Goal: Book appointment/travel/reservation

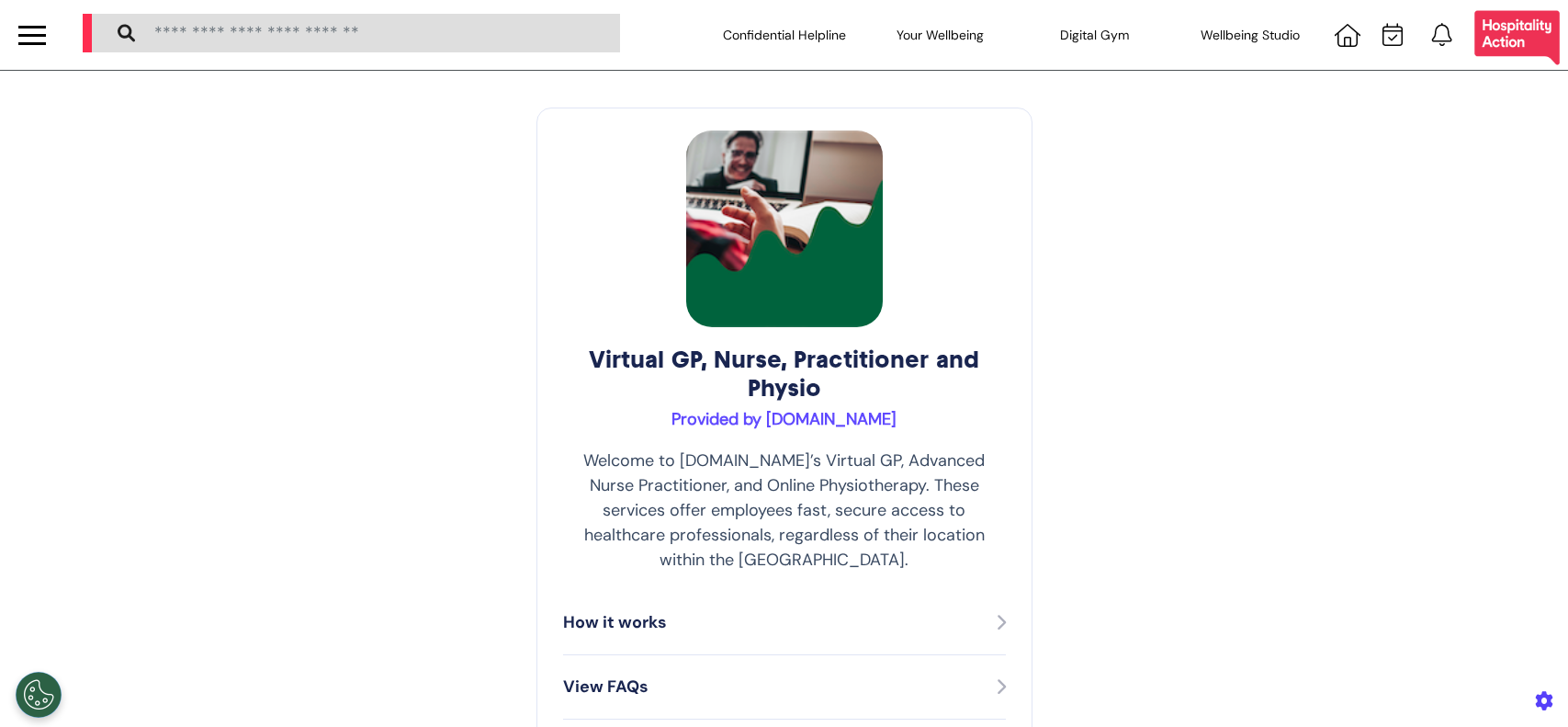
select select "**"
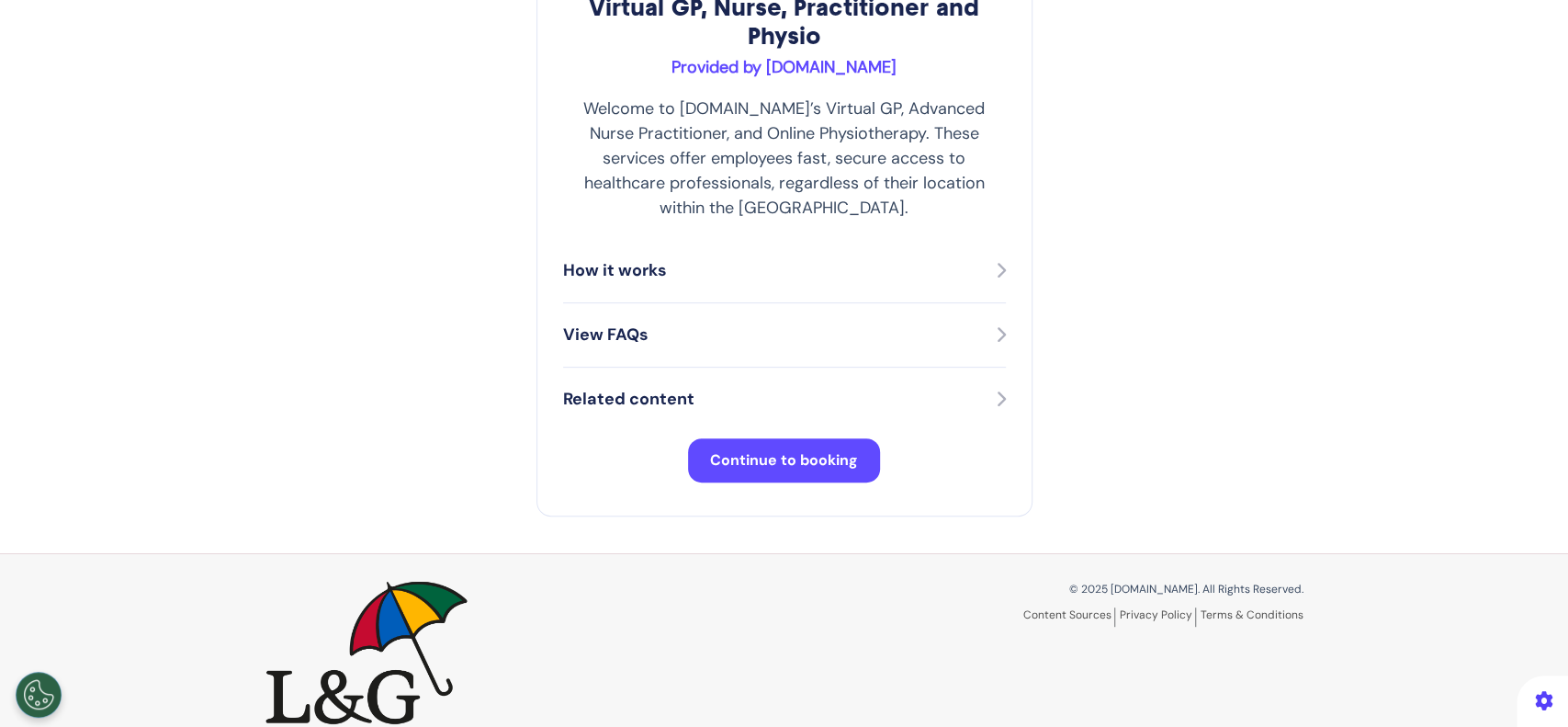
click at [769, 451] on span "Continue to booking" at bounding box center [784, 460] width 148 height 19
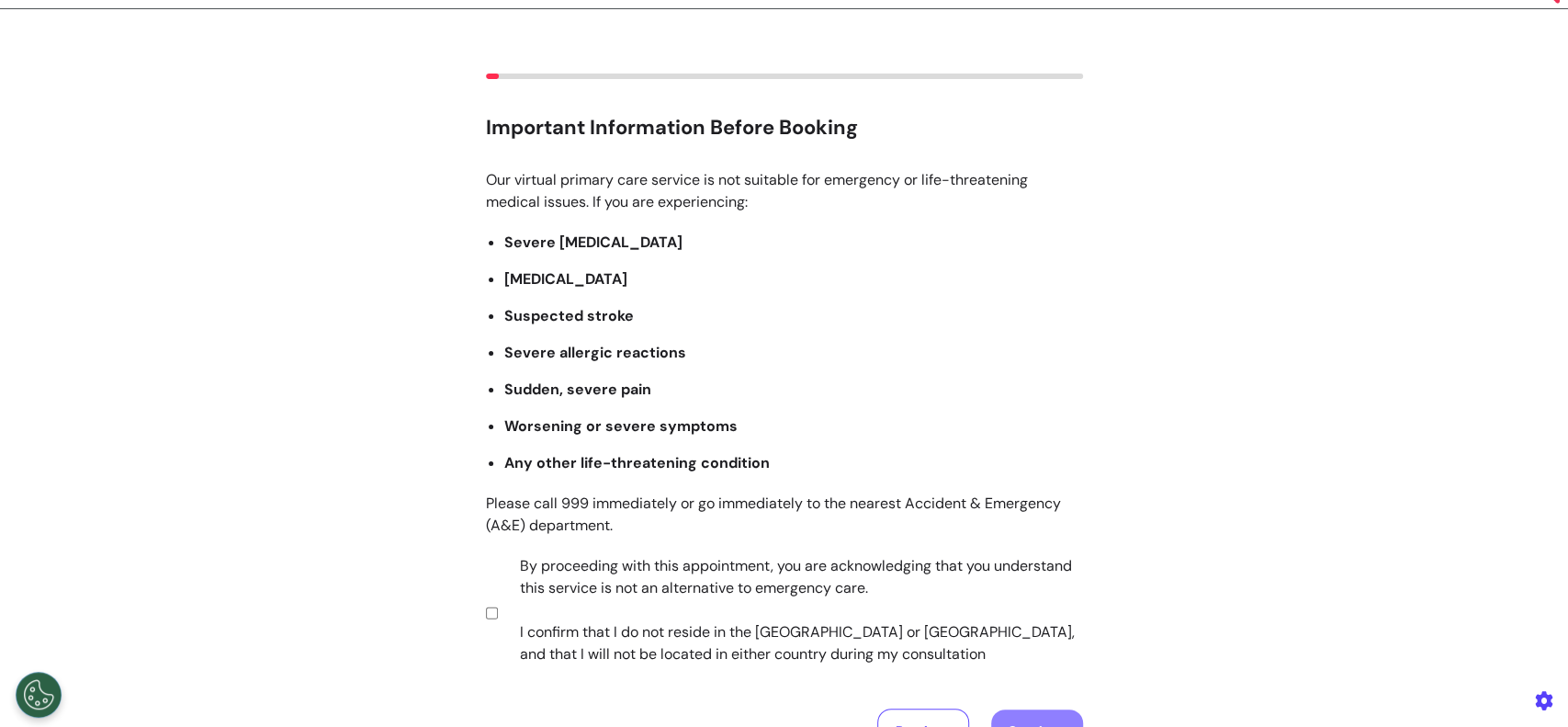
scroll to position [350, 0]
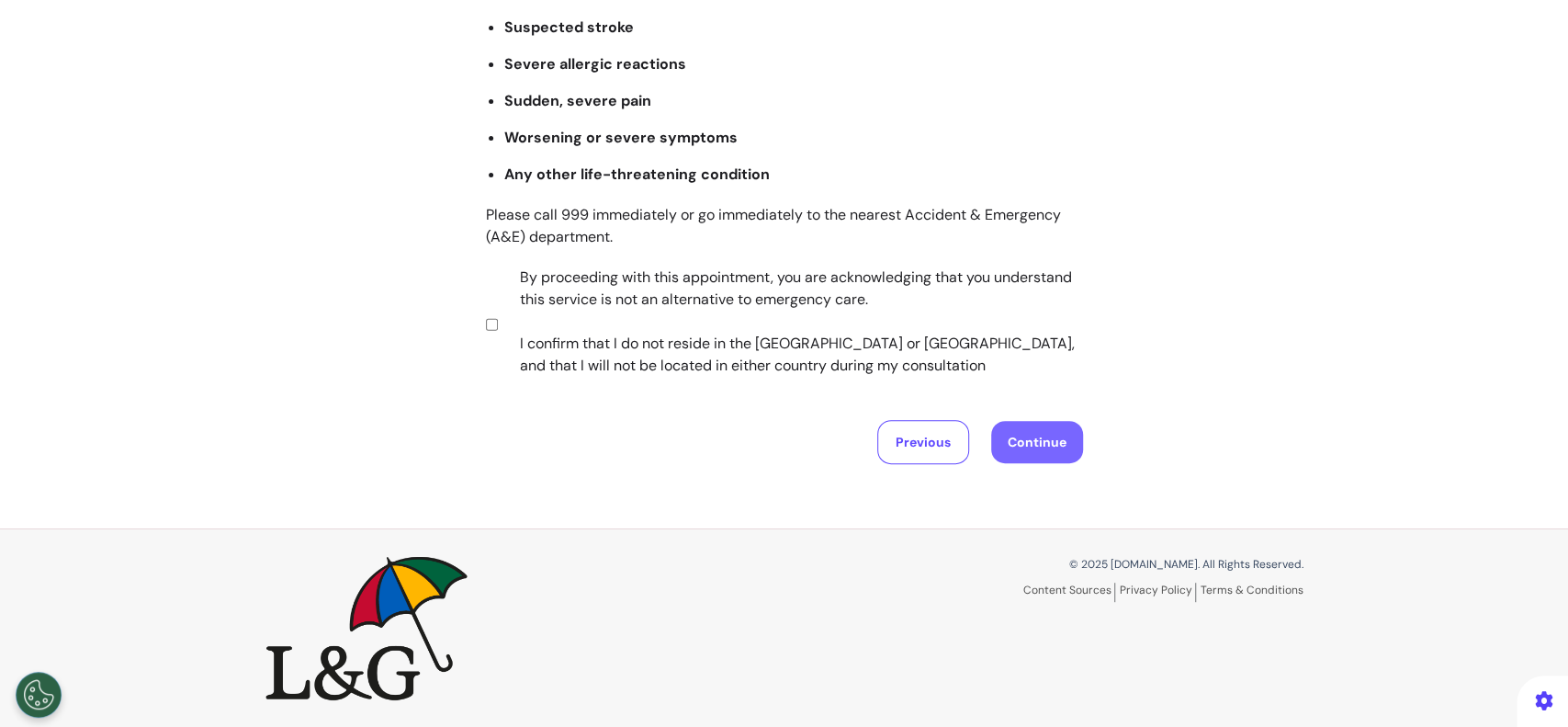
click at [1000, 443] on button "Continue" at bounding box center [1037, 442] width 92 height 42
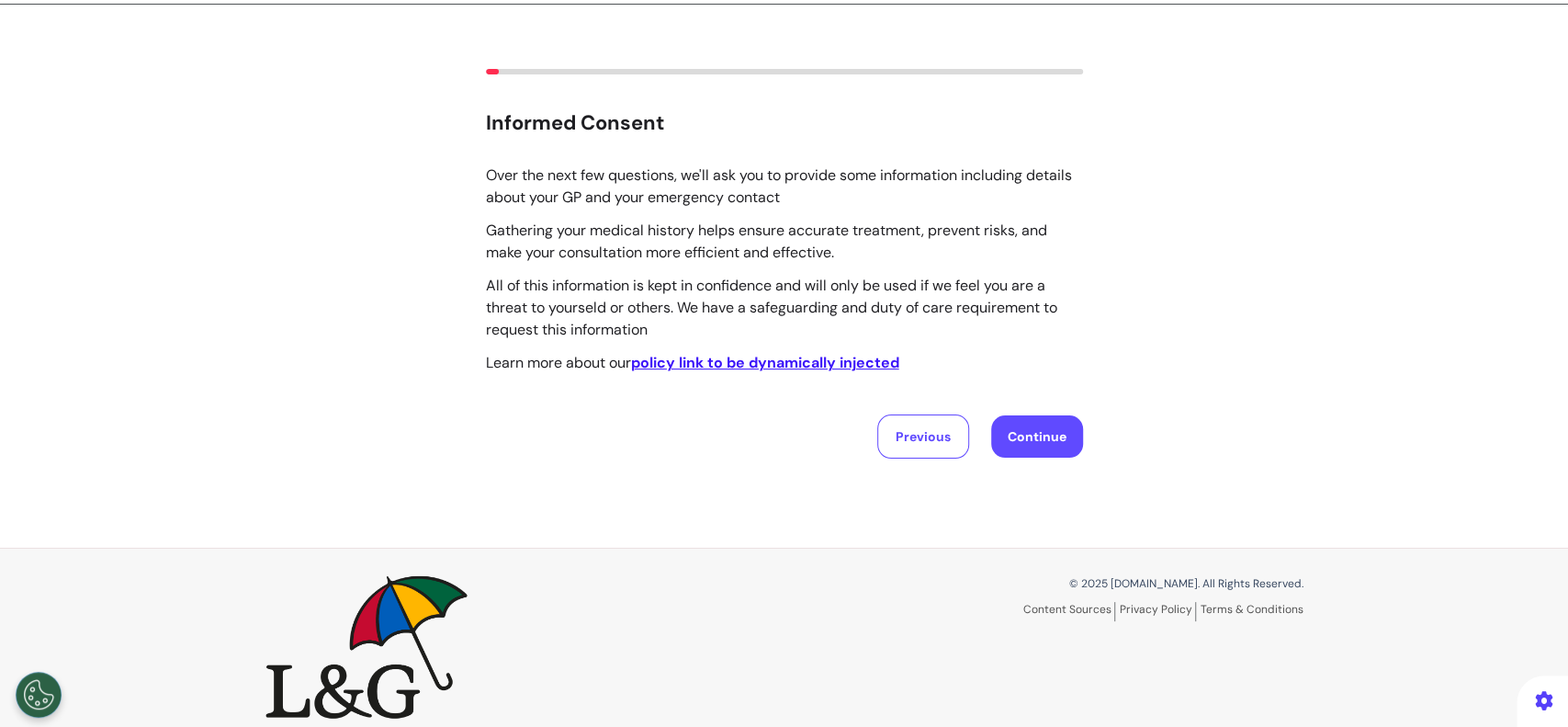
scroll to position [86, 0]
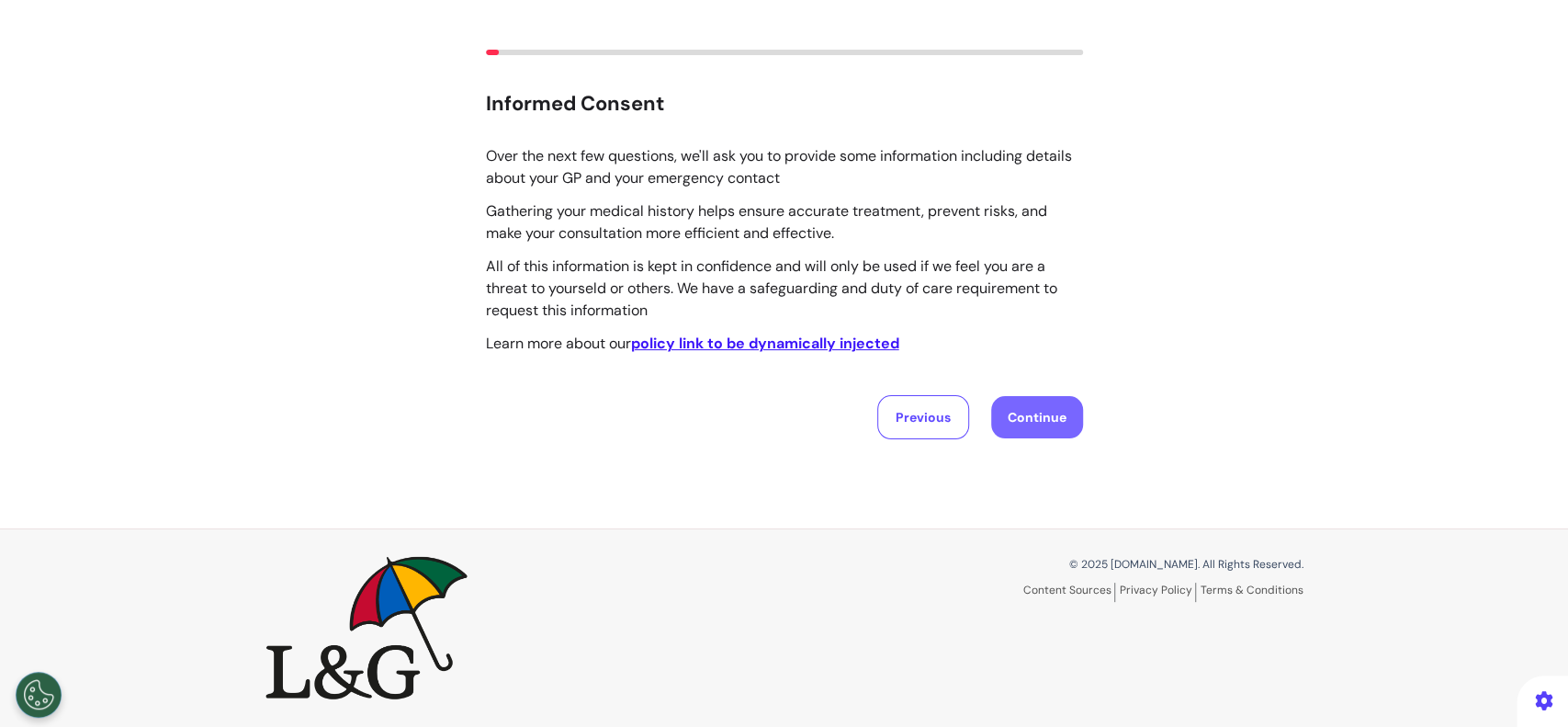
click at [1039, 420] on button "Continue" at bounding box center [1037, 417] width 92 height 42
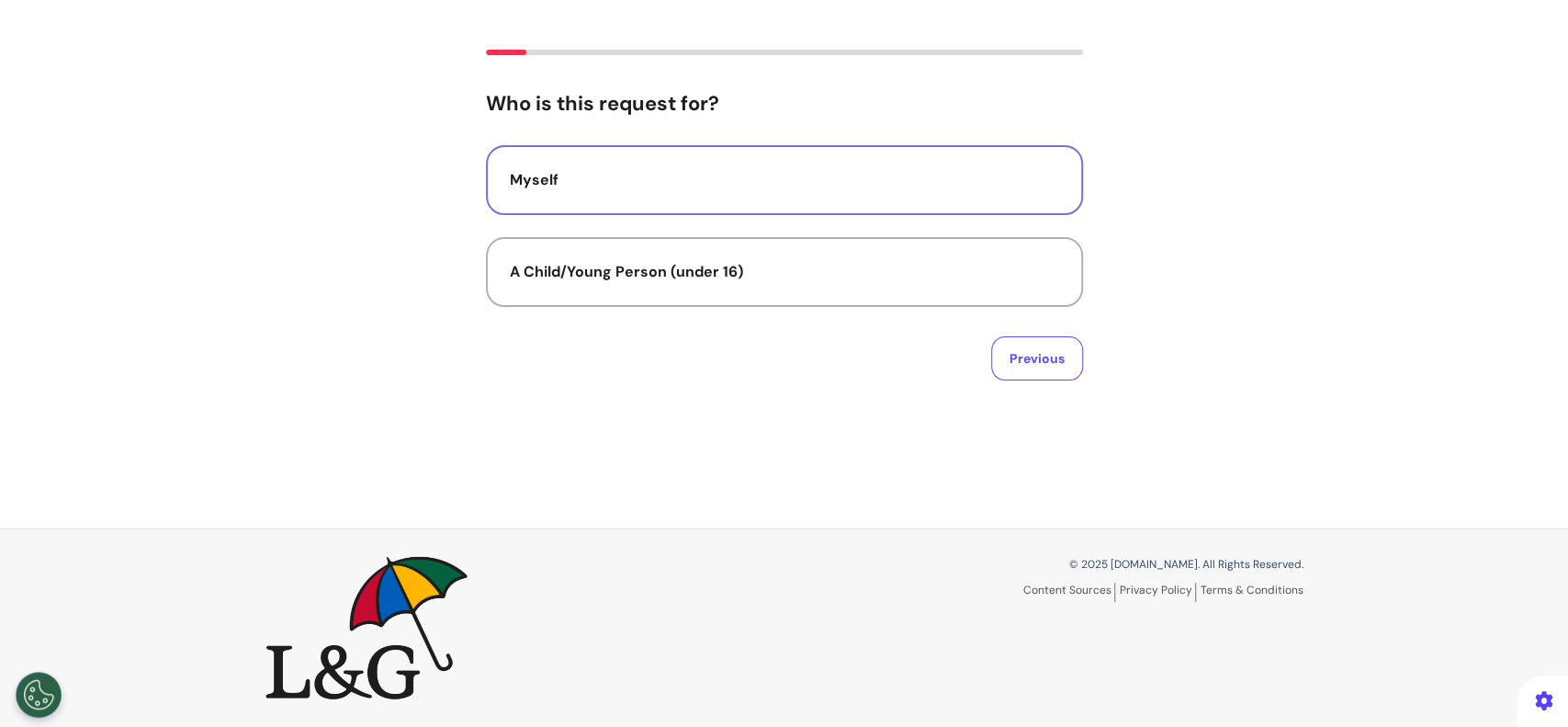
click at [653, 183] on div "Myself" at bounding box center [784, 180] width 549 height 22
select select "******"
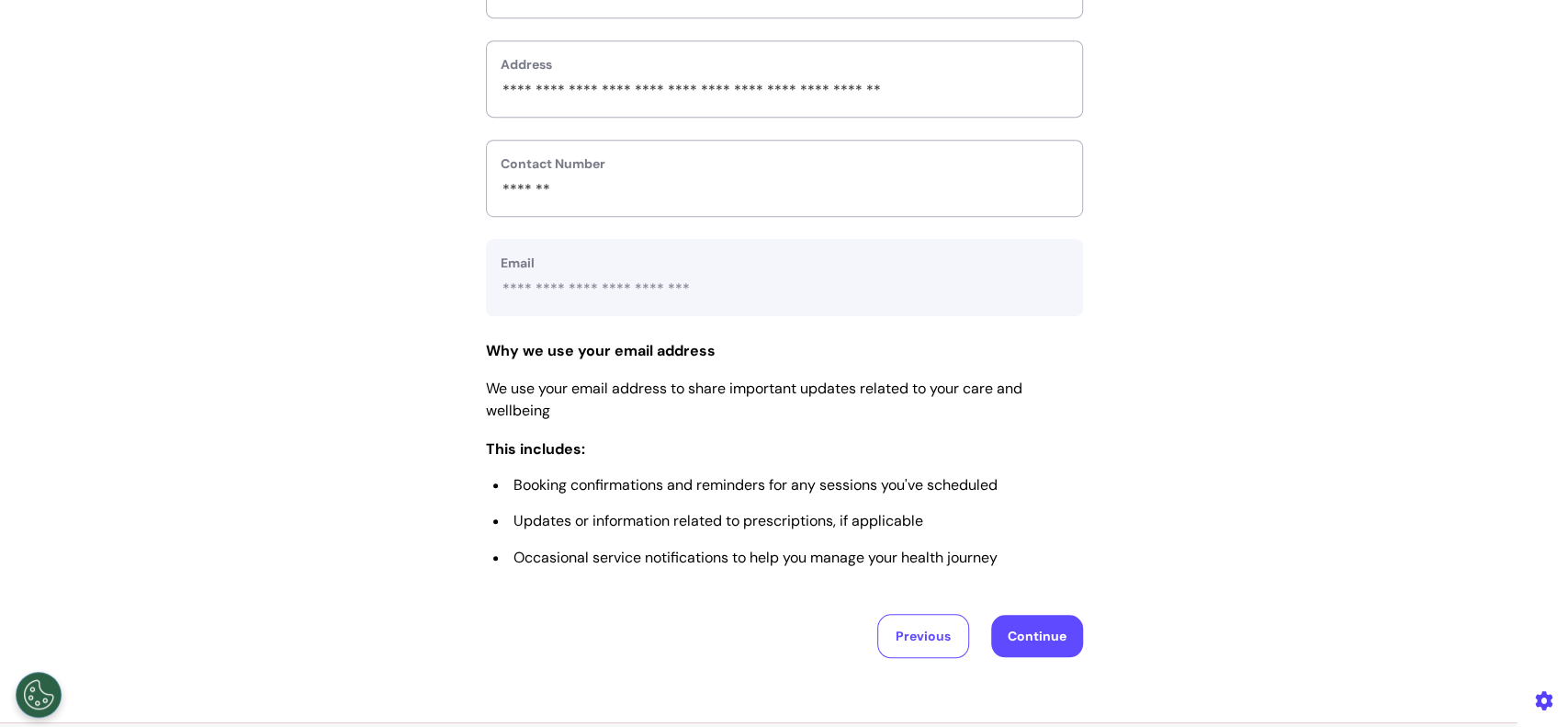
scroll to position [735, 0]
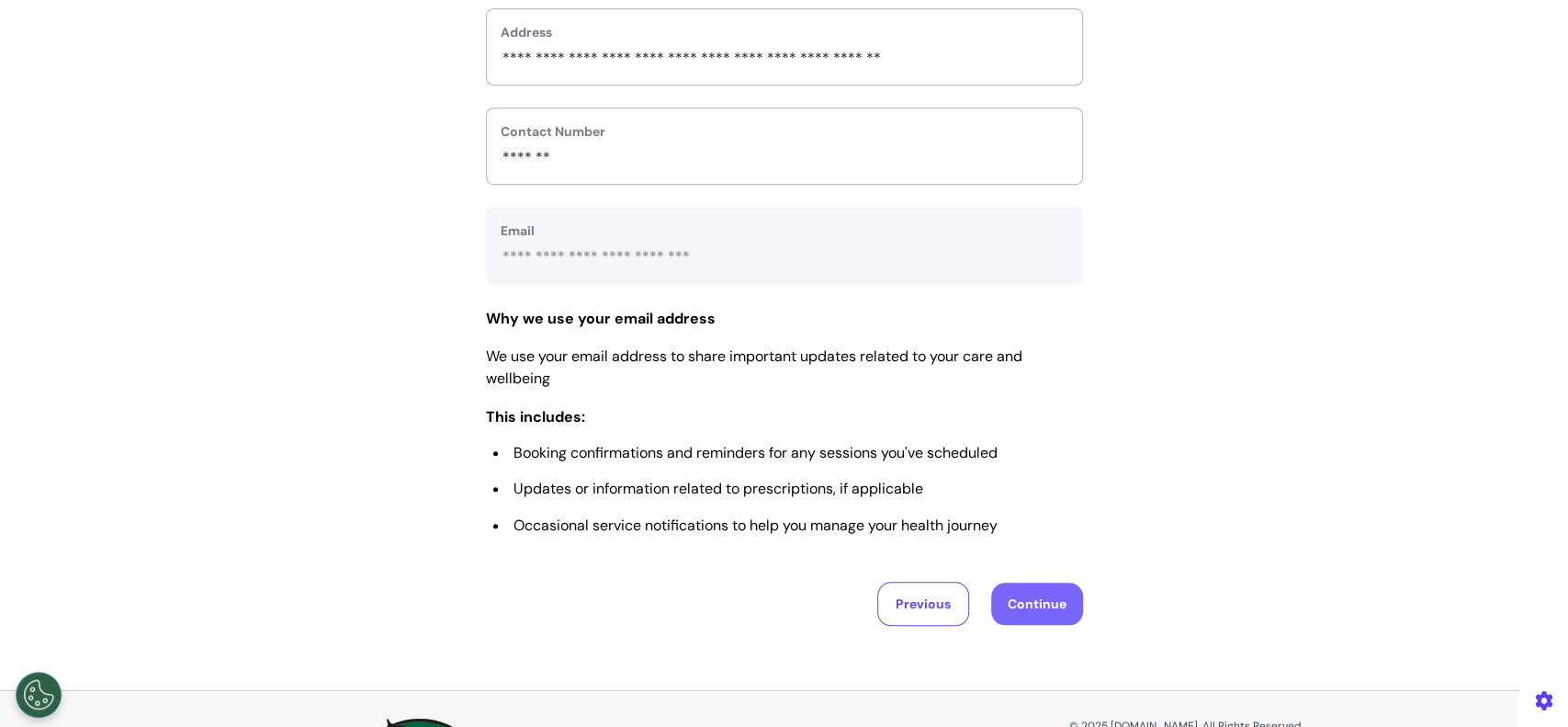
click at [1022, 603] on button "Continue" at bounding box center [1037, 604] width 92 height 42
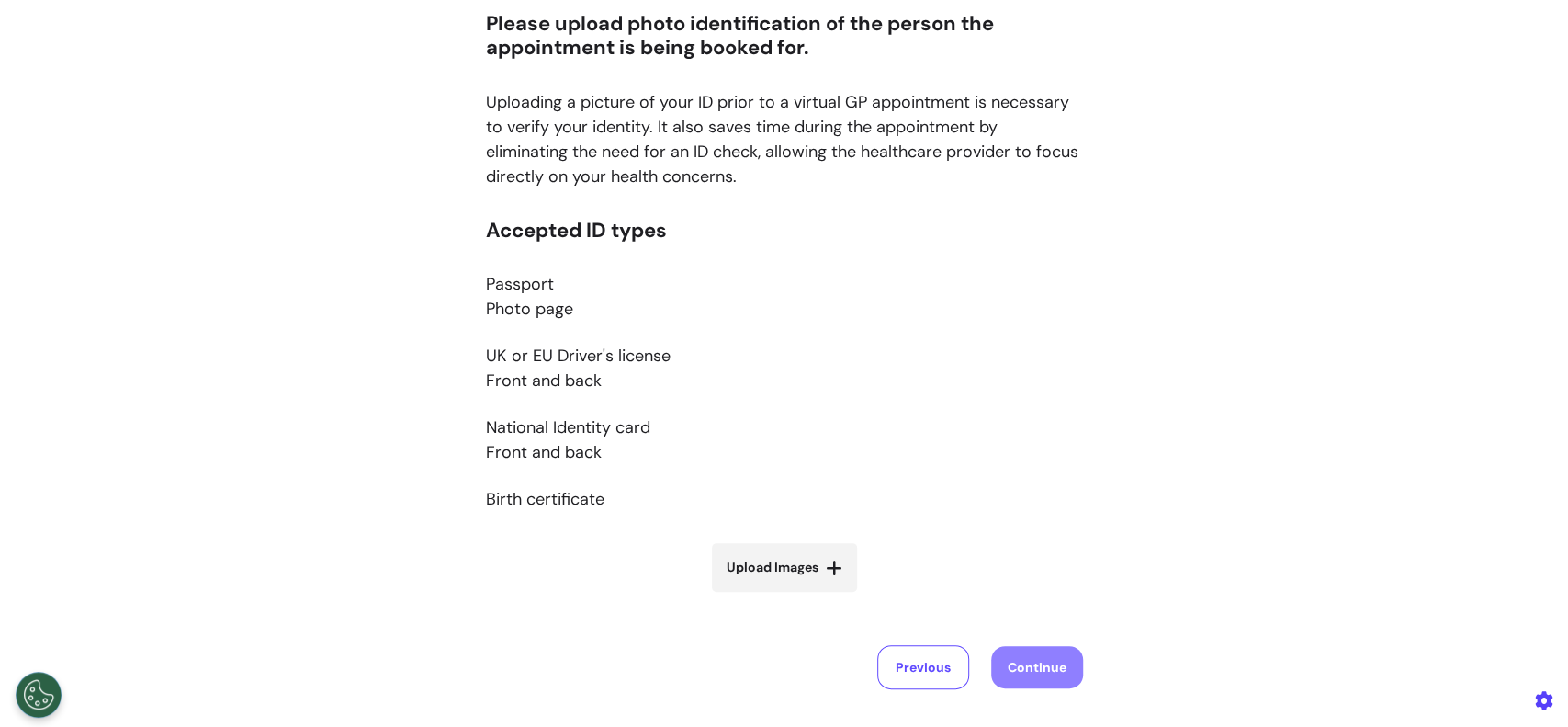
scroll to position [390, 0]
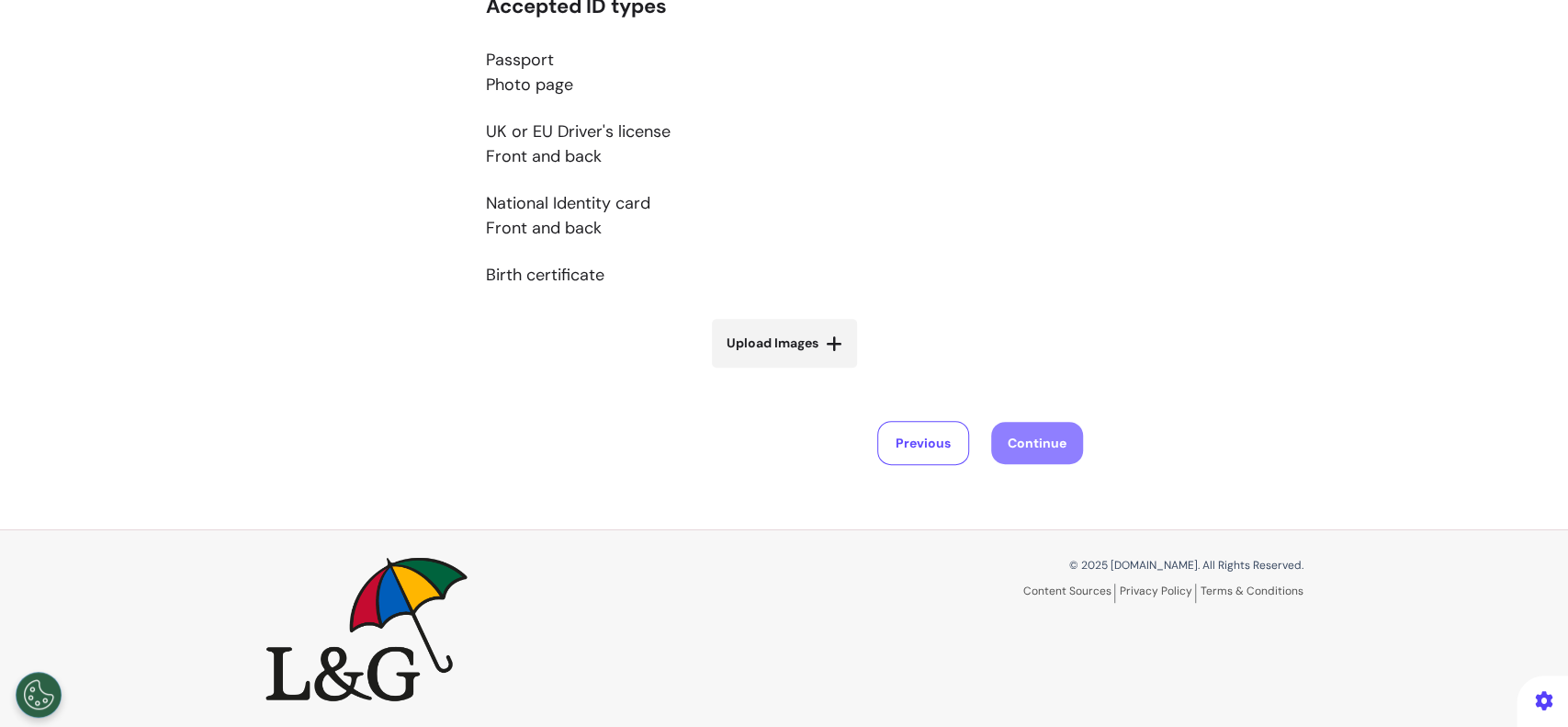
click at [765, 366] on label "Upload Images" at bounding box center [785, 343] width 146 height 49
click at [765, 372] on input "Upload Images" at bounding box center [784, 381] width 218 height 19
type input "**********"
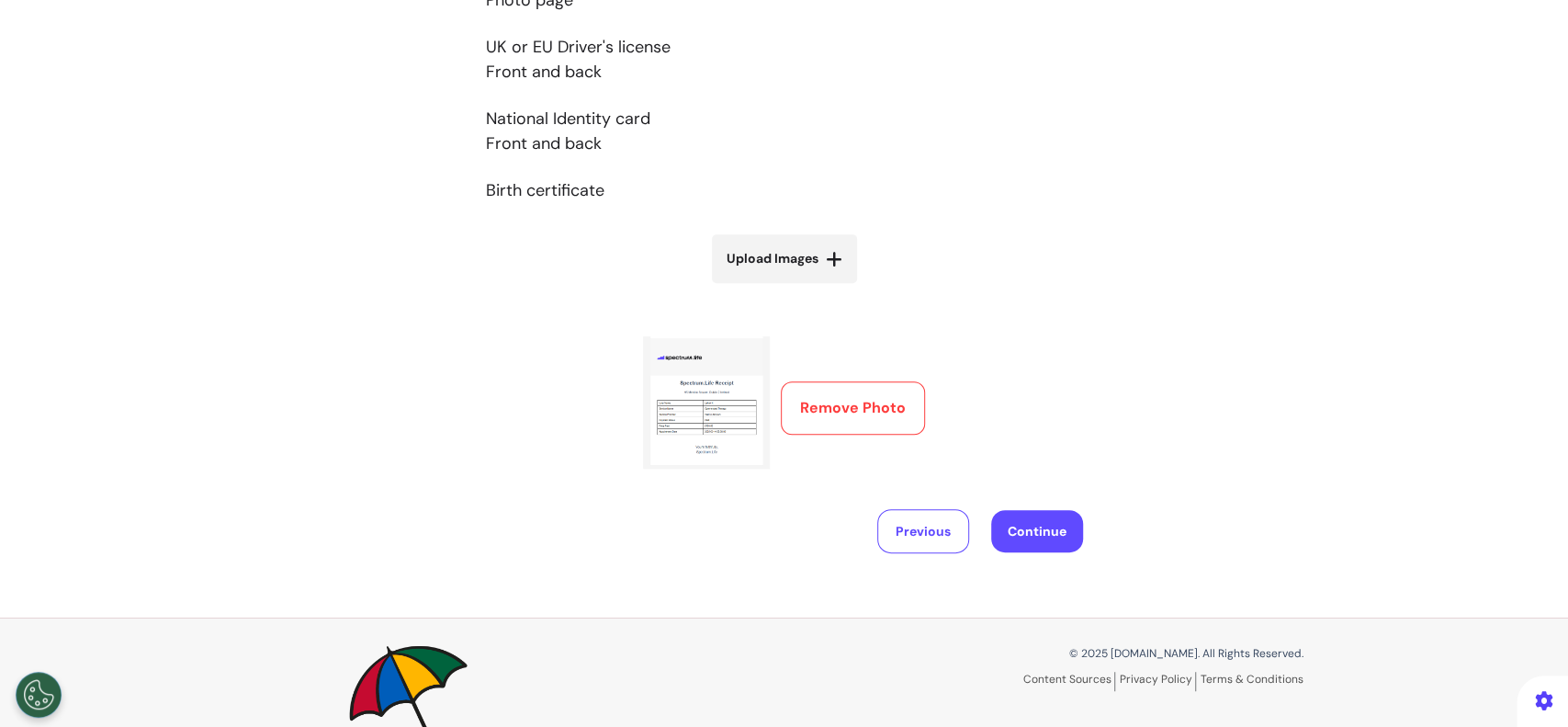
scroll to position [512, 0]
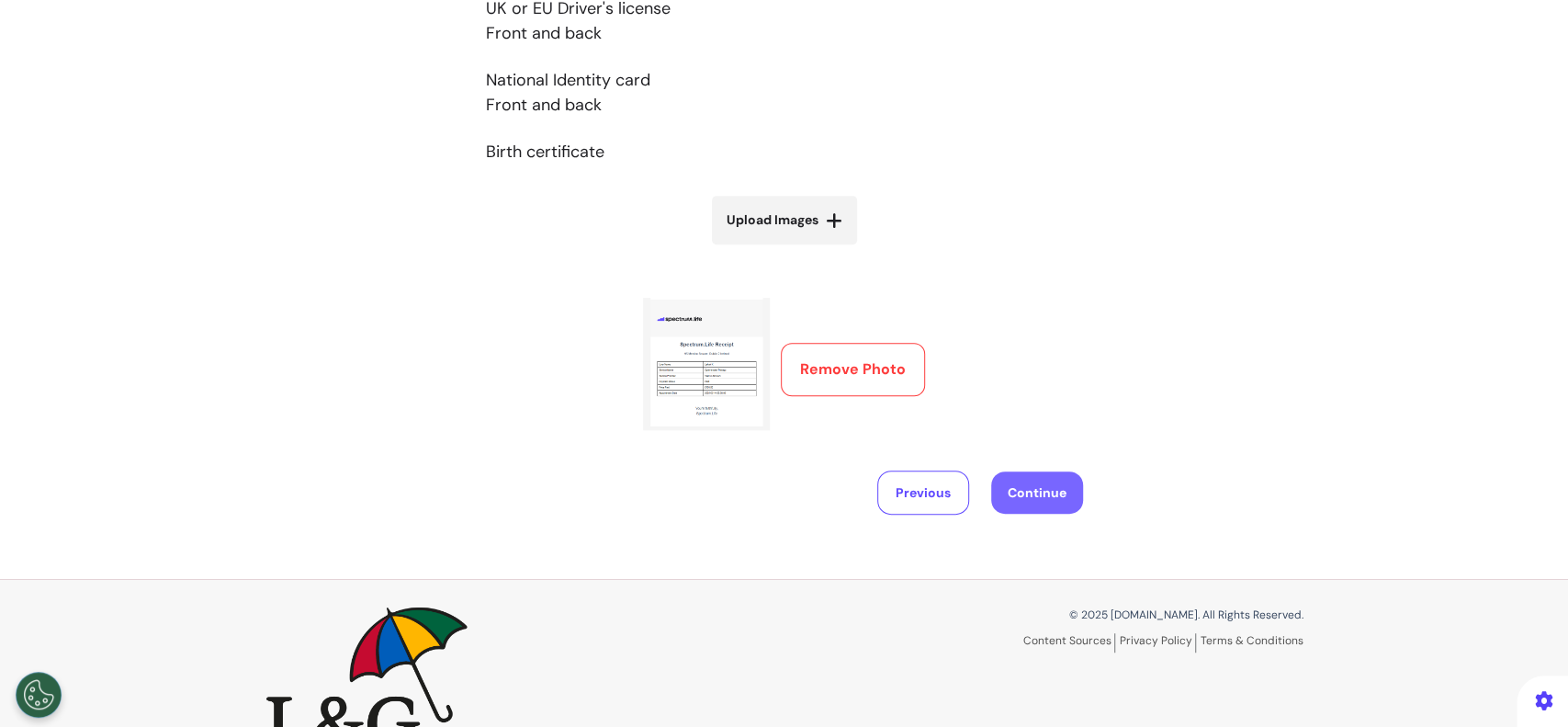
click at [1024, 510] on button "Continue" at bounding box center [1037, 493] width 92 height 42
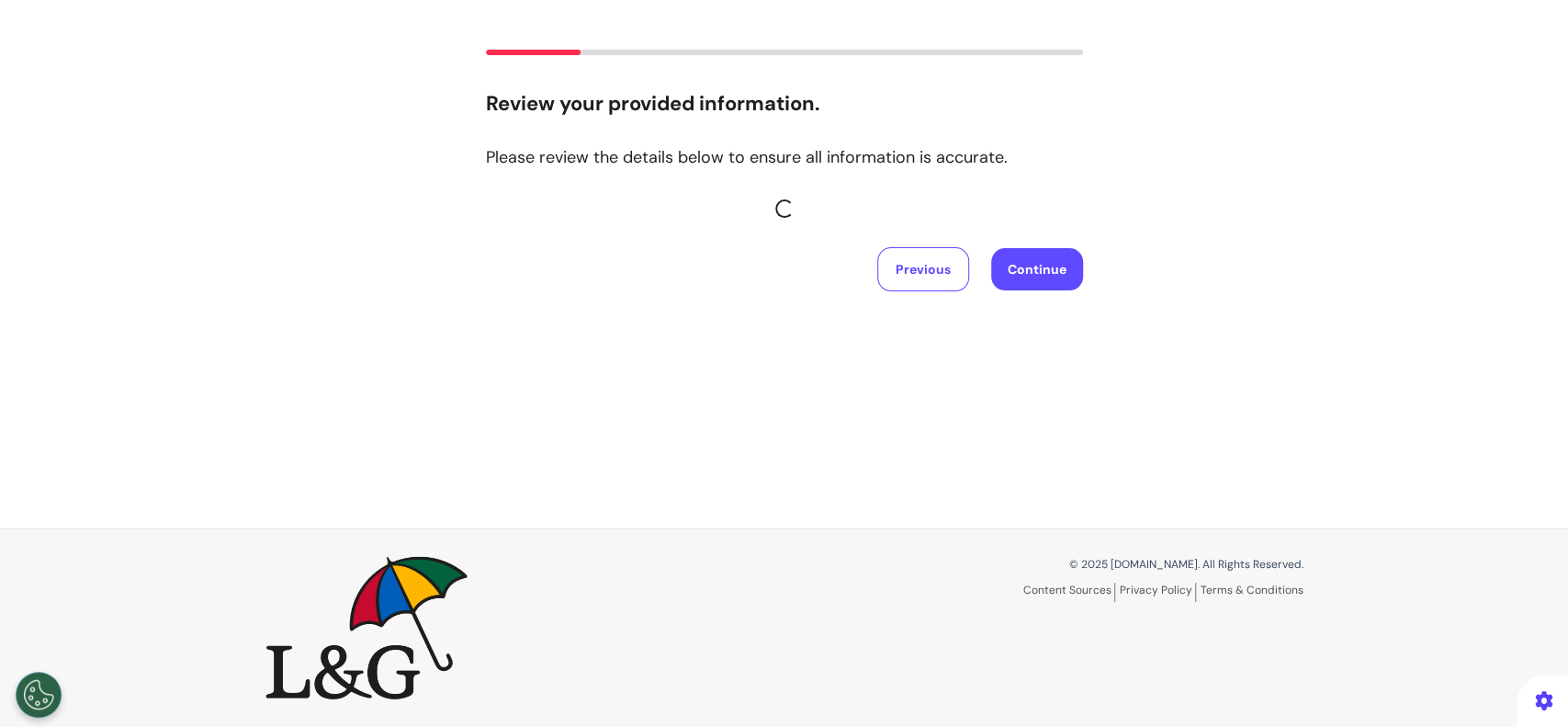
scroll to position [0, 0]
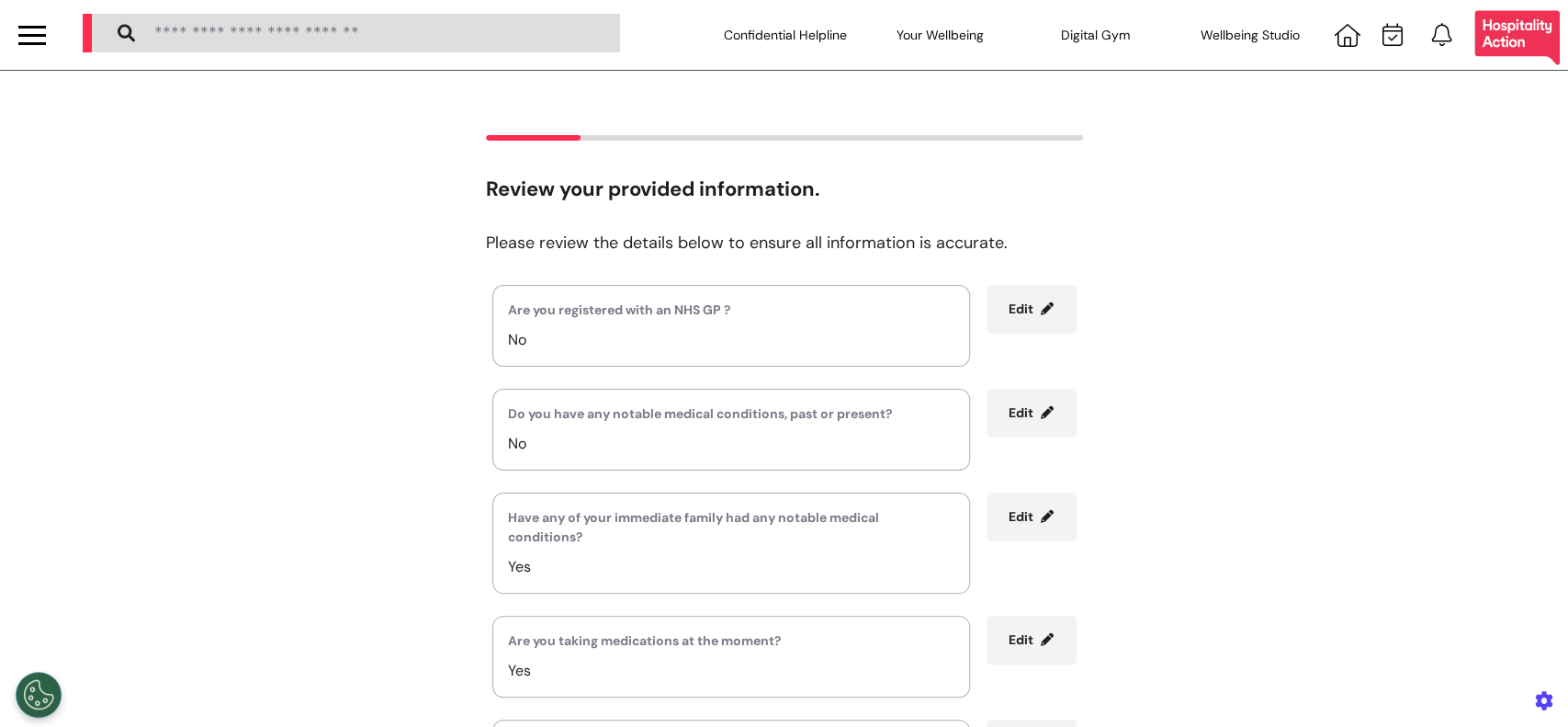
click at [1057, 371] on div "Are you registered with an NHS GP ? No Edit Do you have any notable medical con…" at bounding box center [785, 543] width 597 height 516
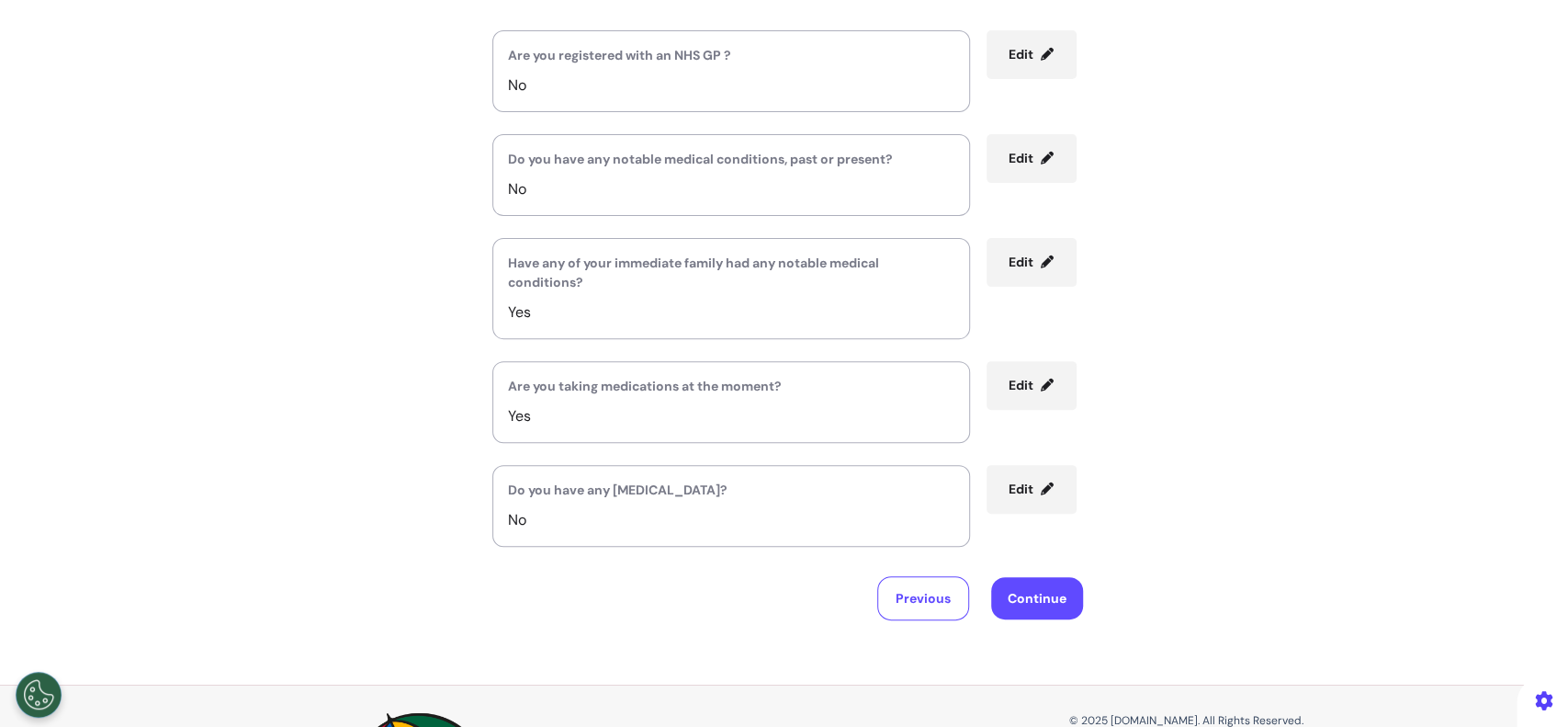
scroll to position [410, 0]
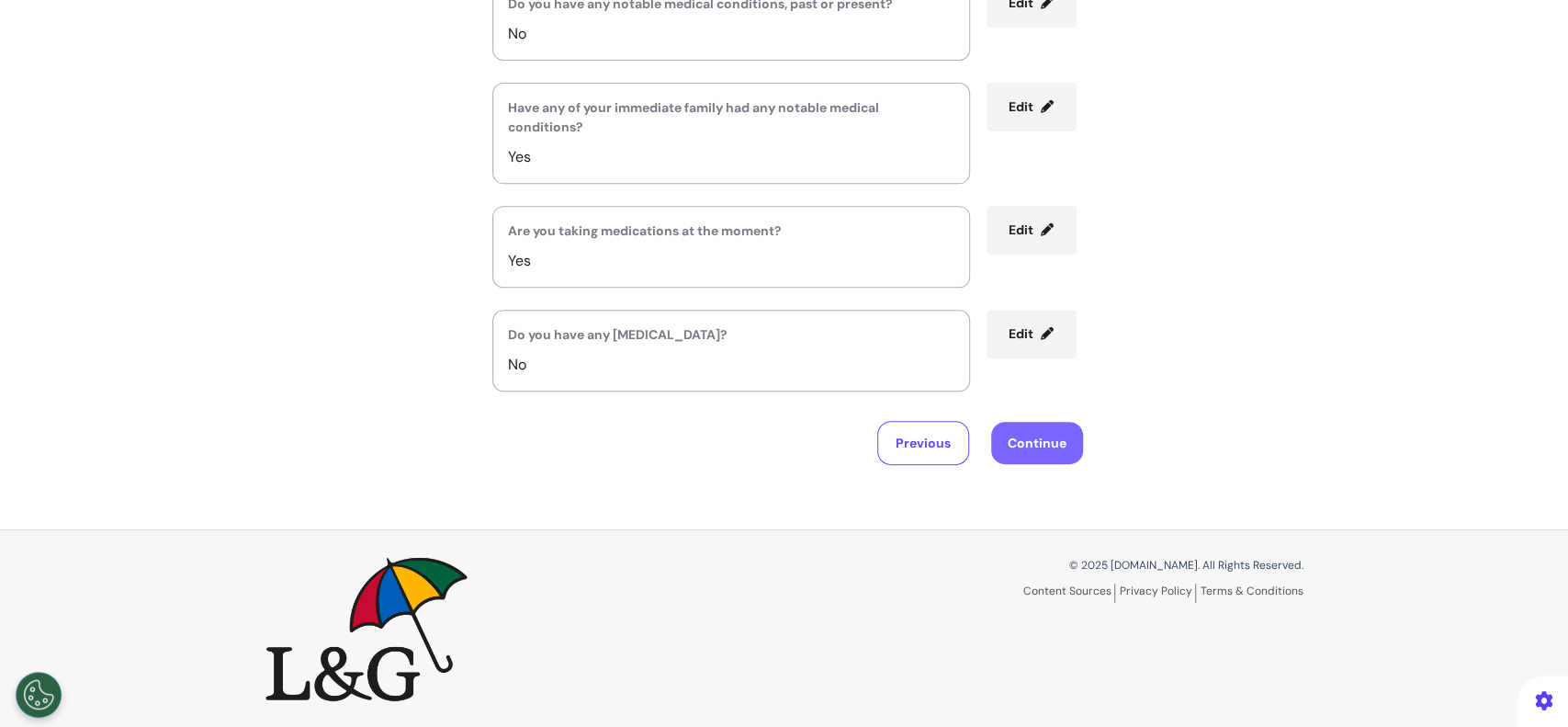
click at [1043, 449] on button "Continue" at bounding box center [1037, 443] width 92 height 42
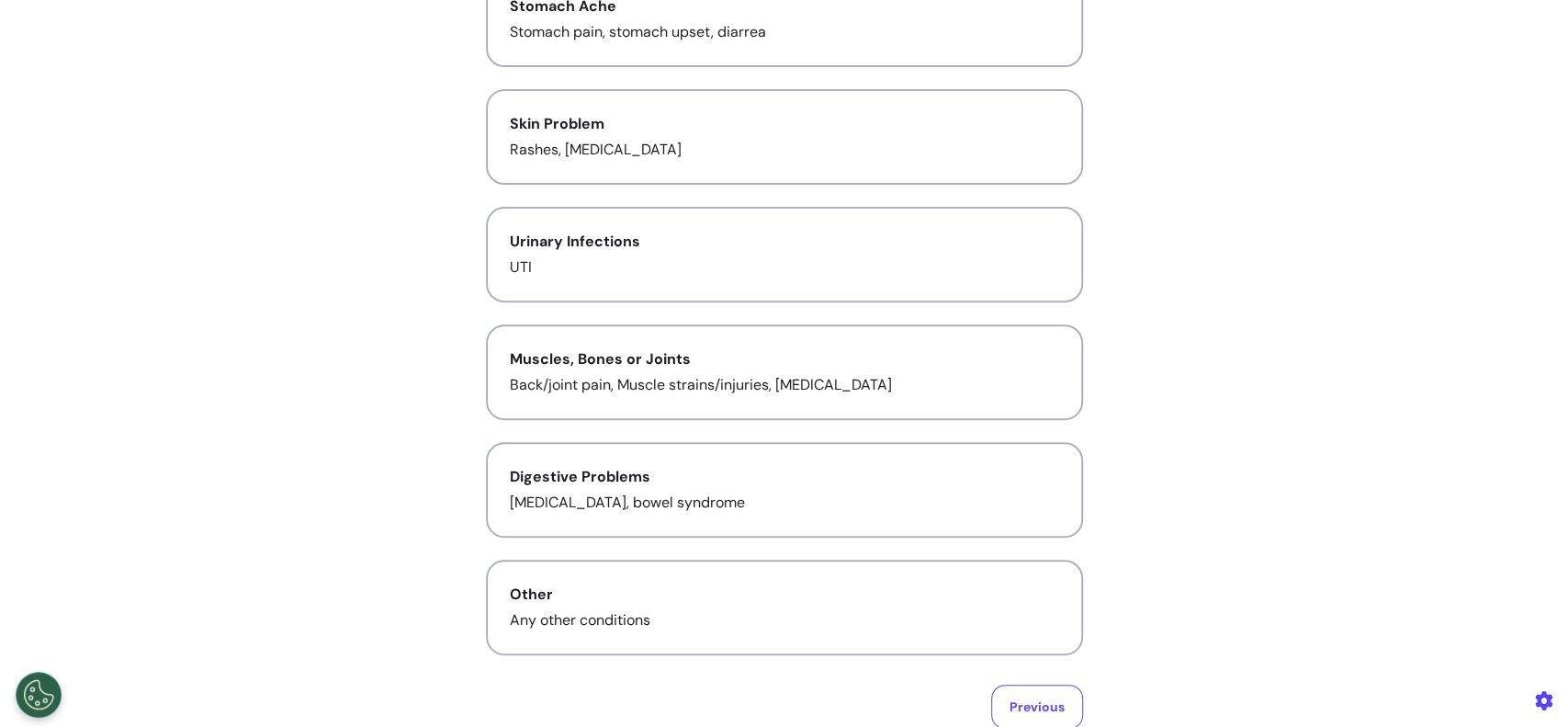
scroll to position [244, 0]
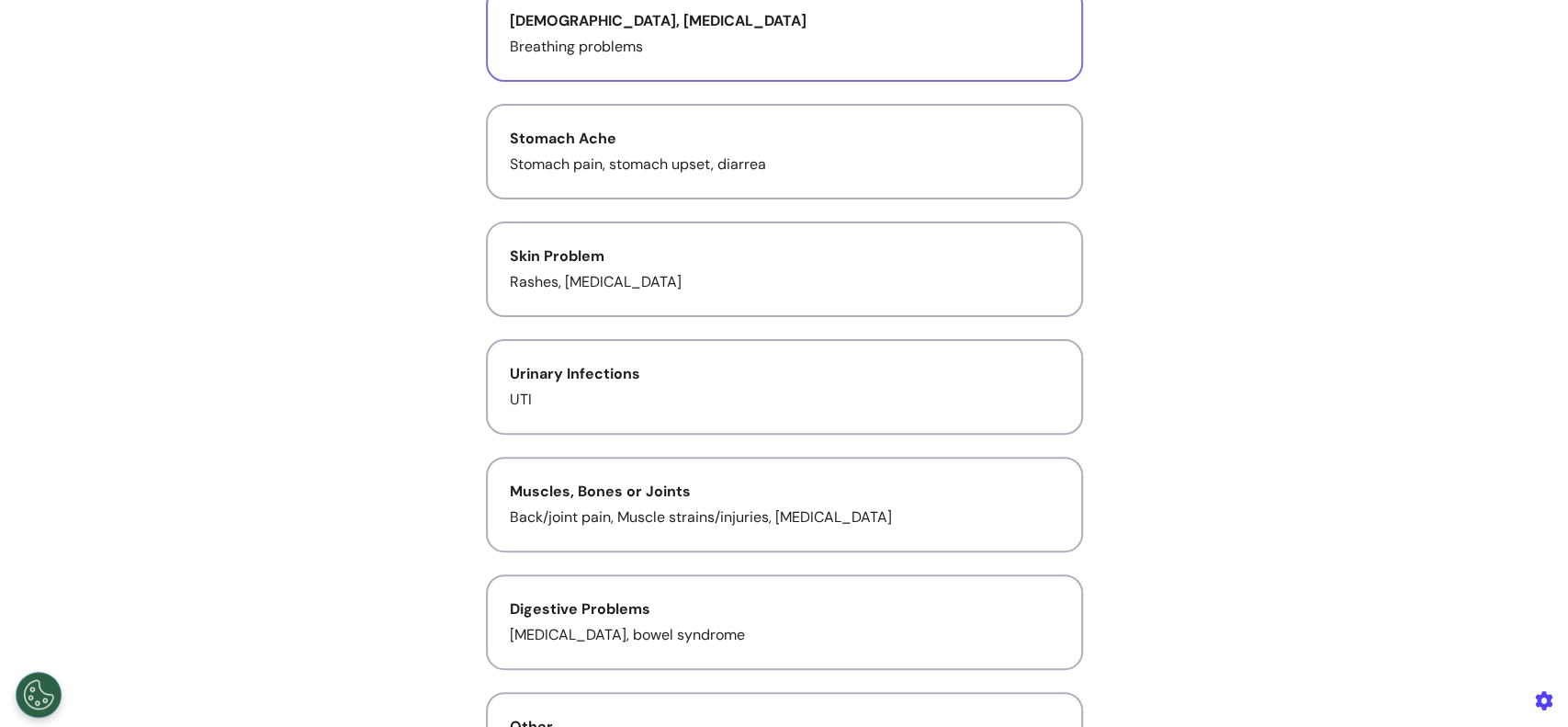
click at [794, 55] on p "Breathing problems" at bounding box center [784, 47] width 549 height 22
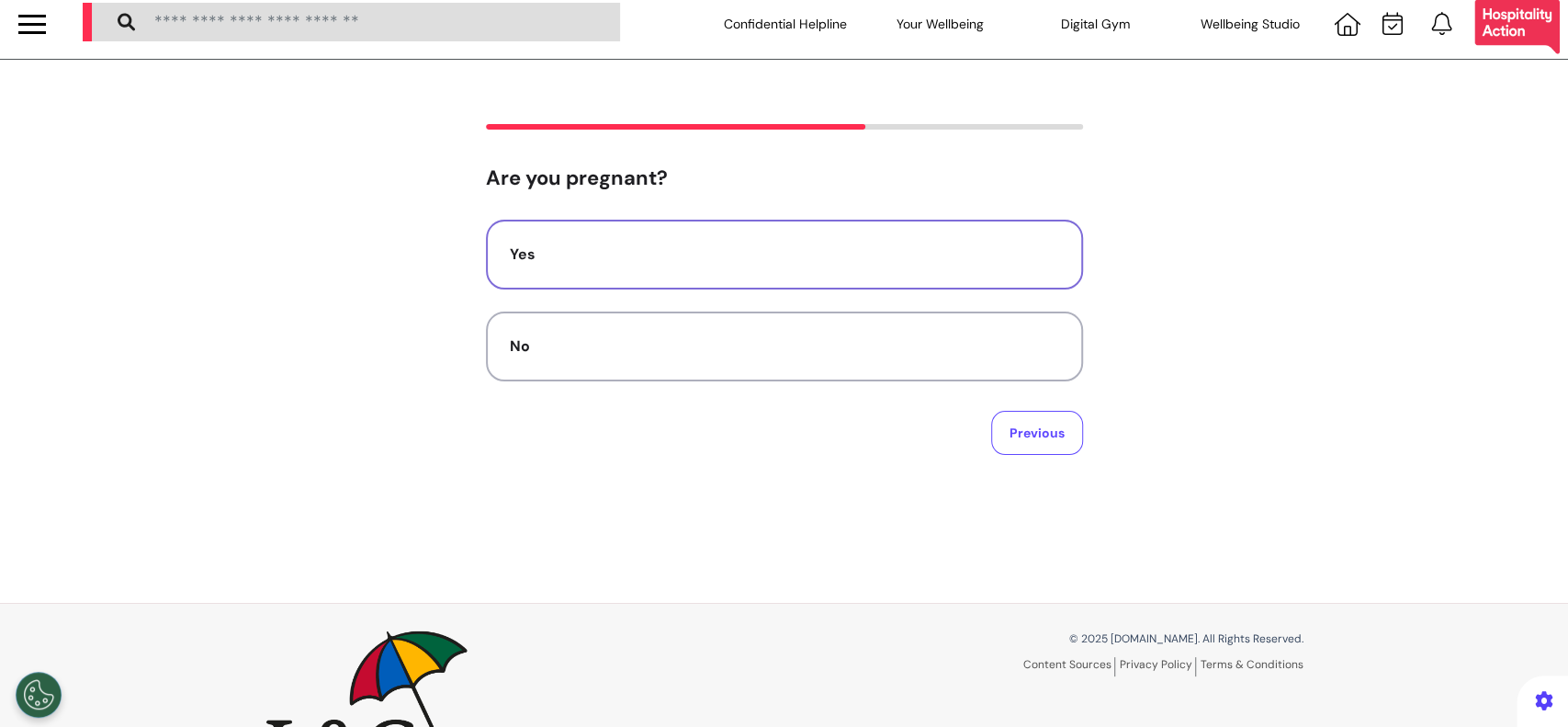
scroll to position [0, 0]
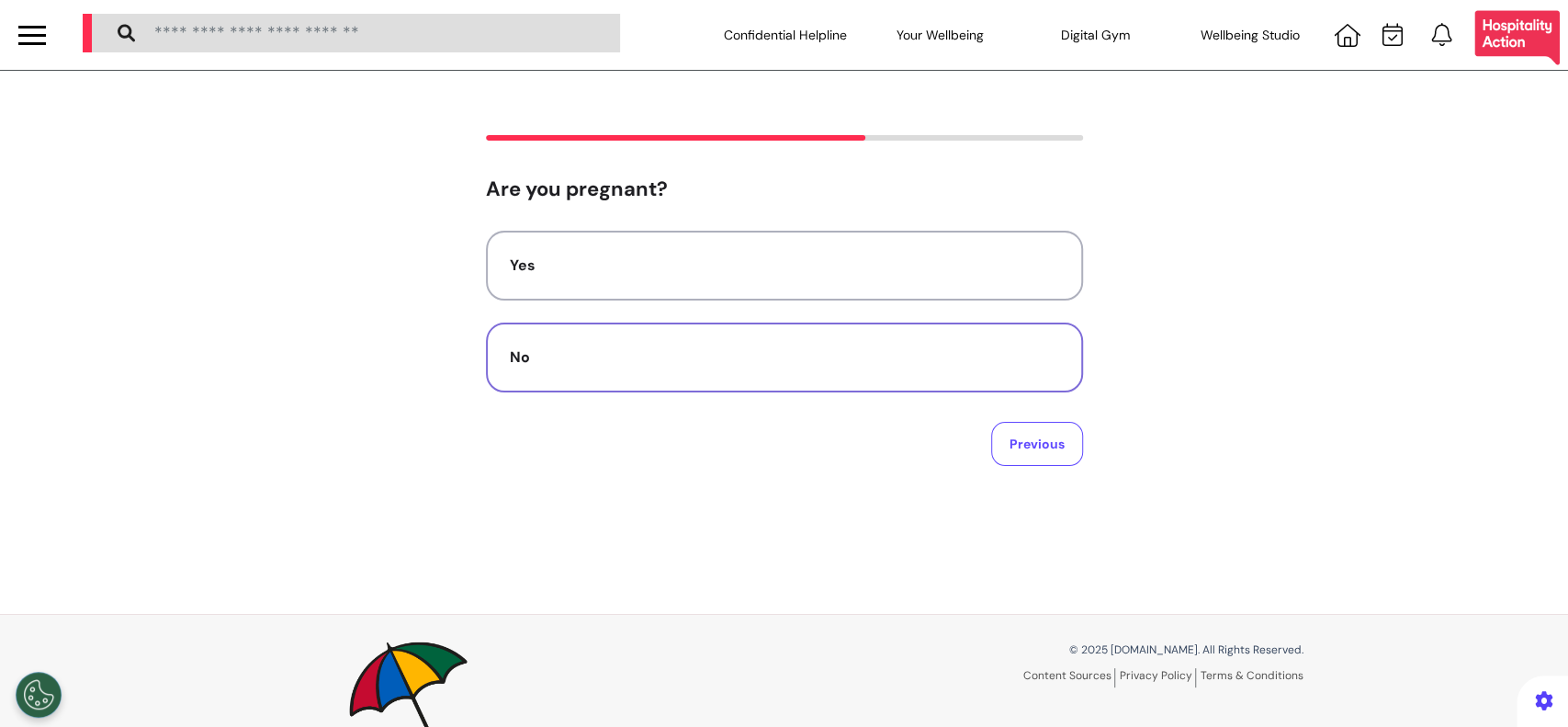
click at [935, 335] on button "No" at bounding box center [785, 358] width 597 height 70
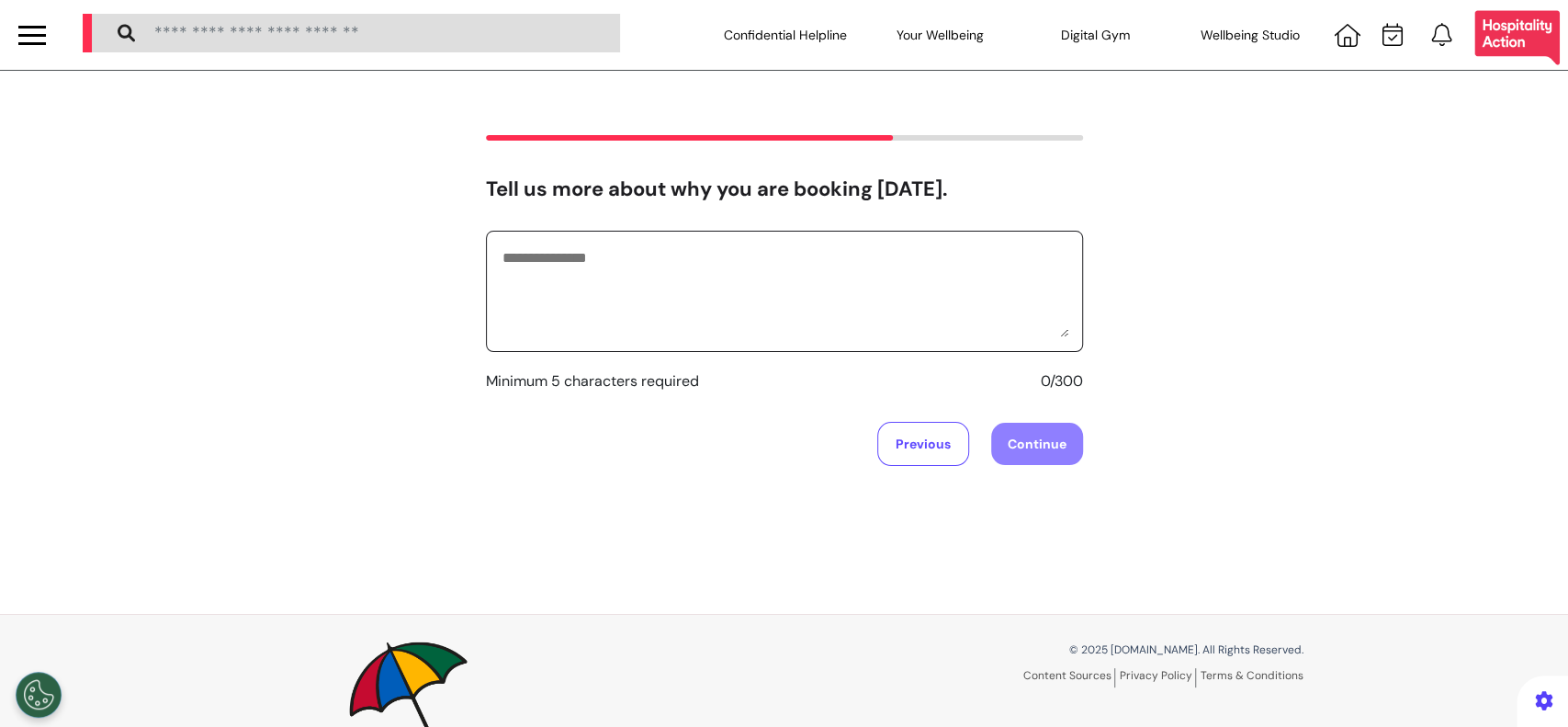
click at [935, 335] on textarea at bounding box center [785, 291] width 568 height 92
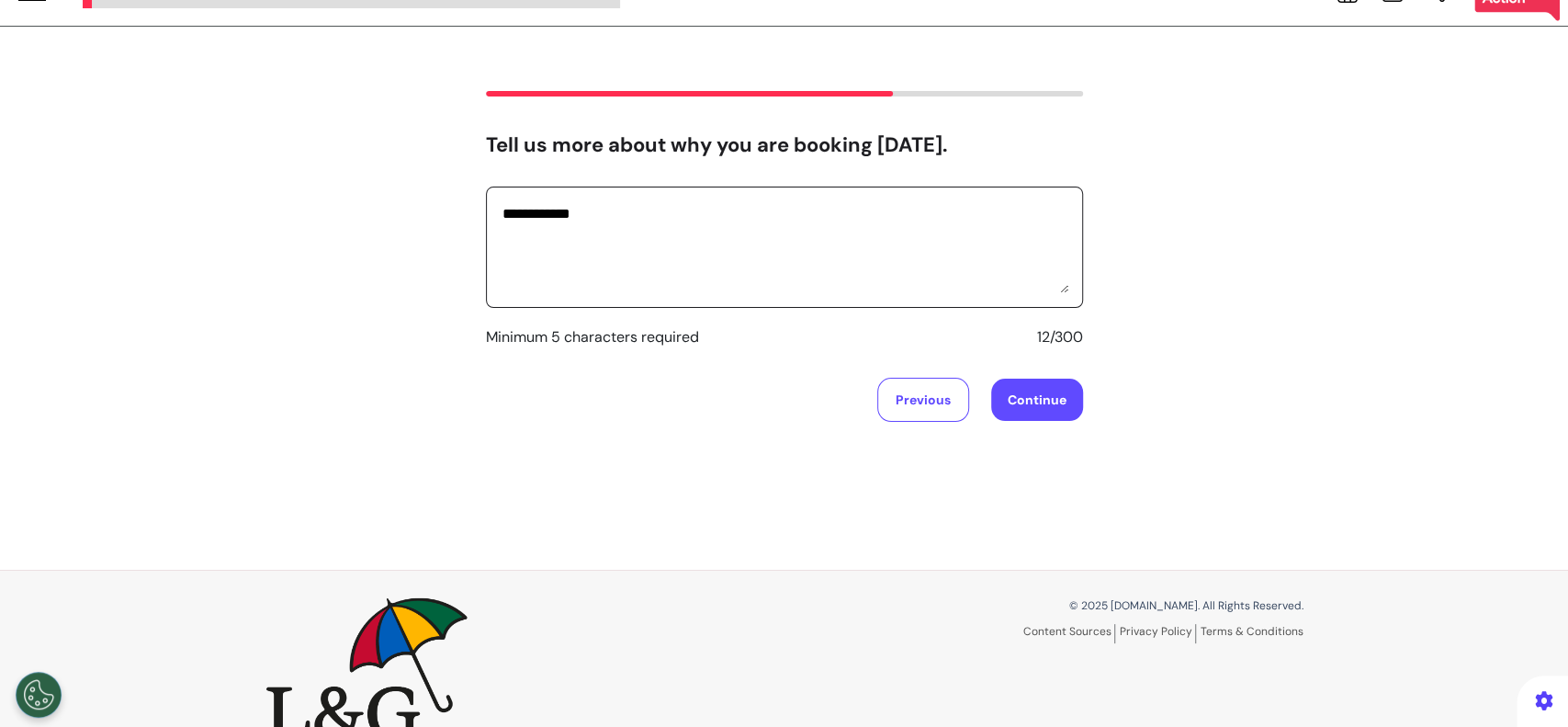
scroll to position [86, 0]
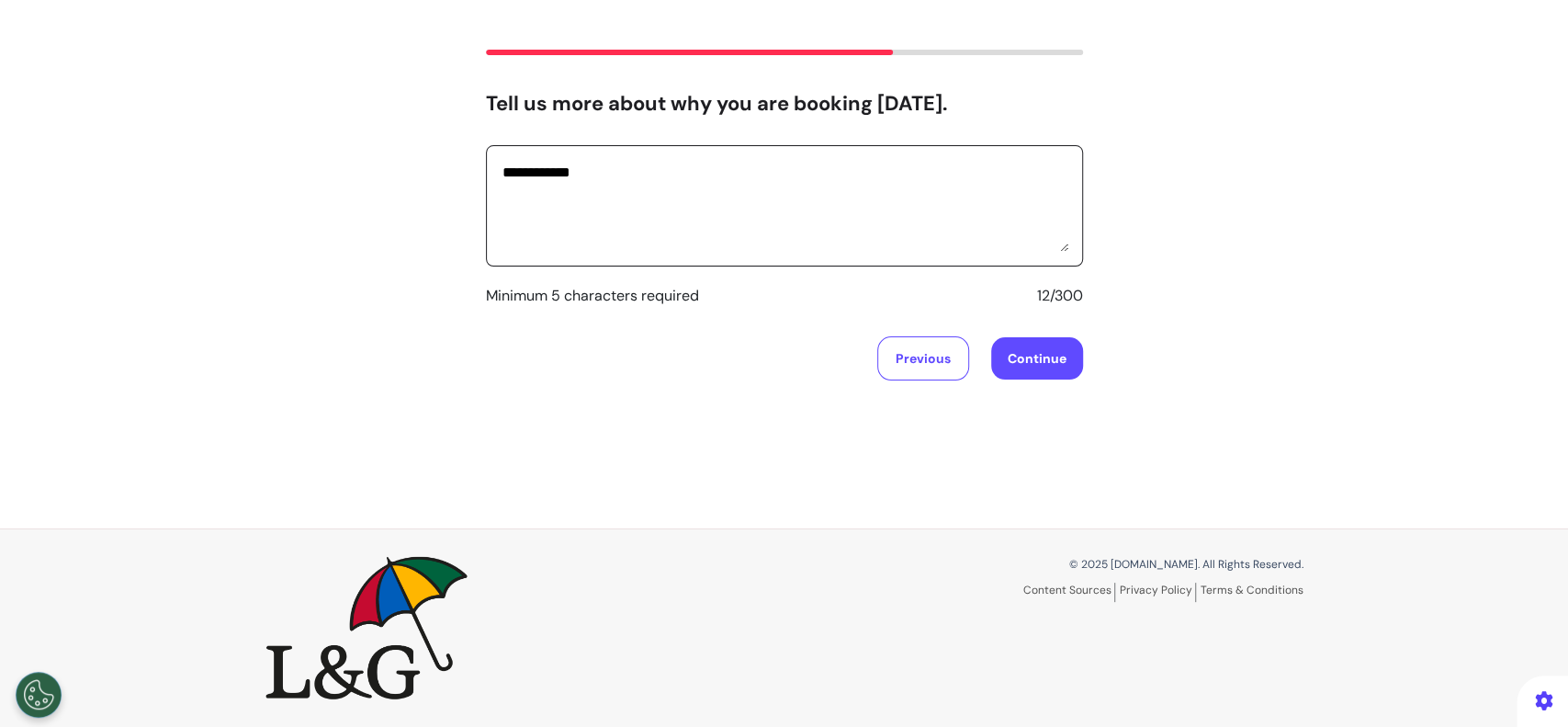
type textarea "**********"
click at [1034, 371] on button "Continue" at bounding box center [1037, 358] width 92 height 42
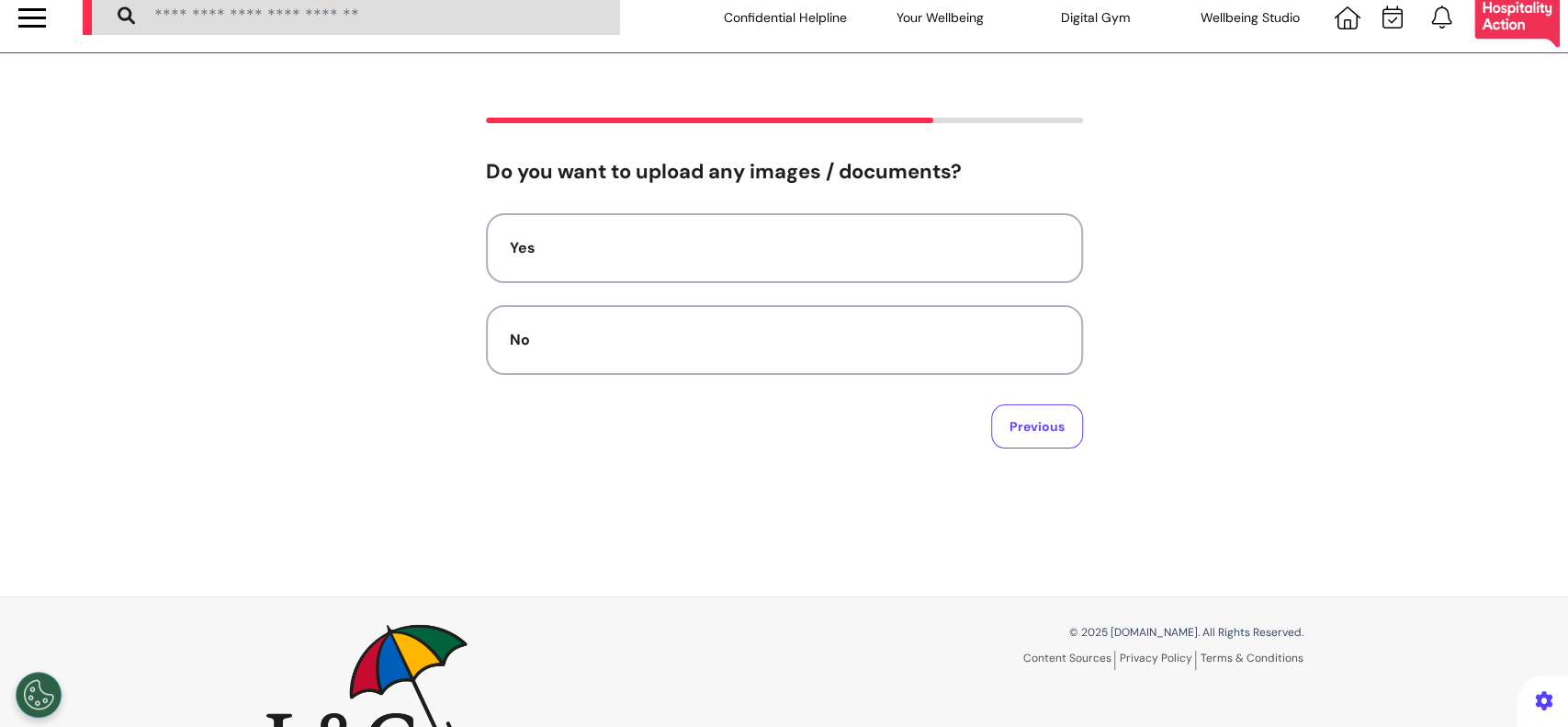
scroll to position [0, 0]
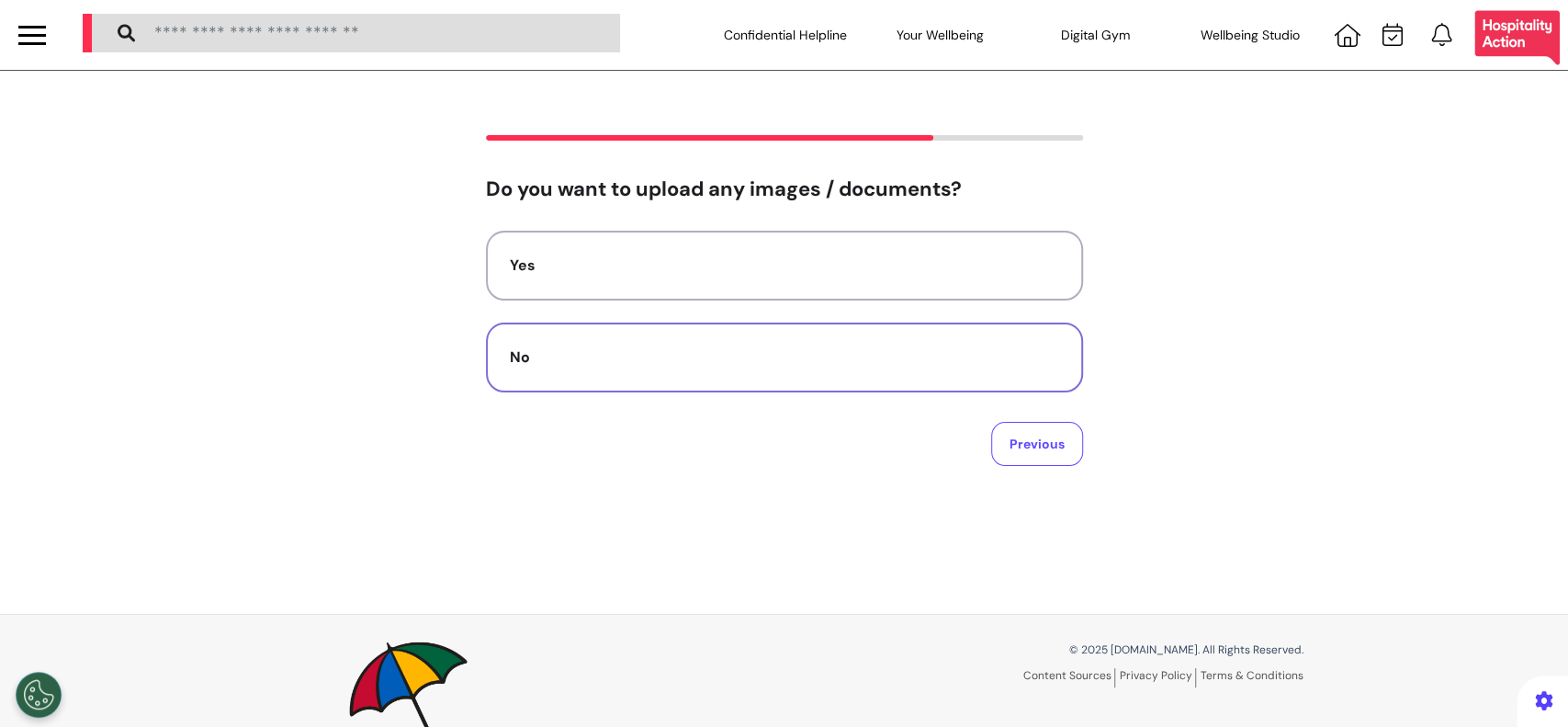
click at [955, 366] on div "No" at bounding box center [784, 358] width 549 height 22
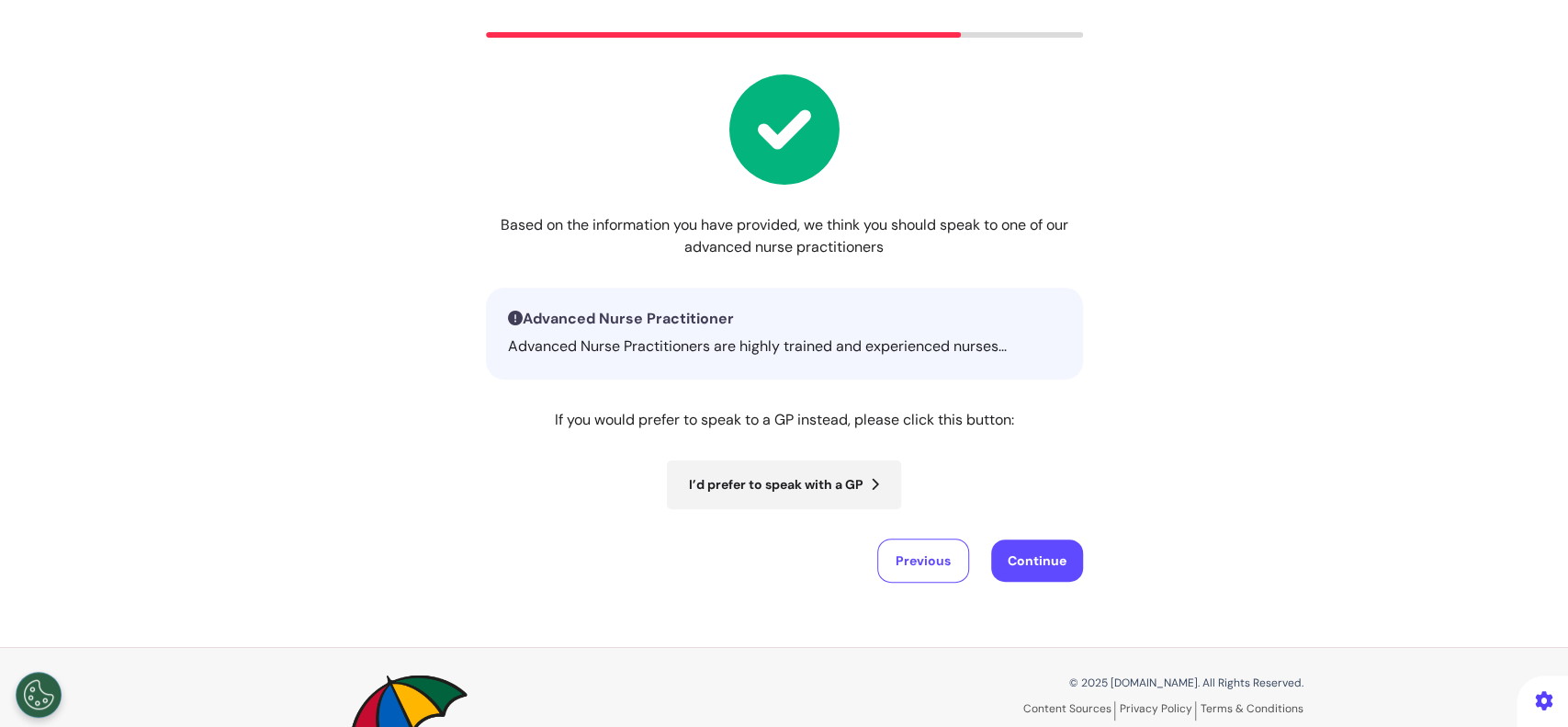
scroll to position [220, 0]
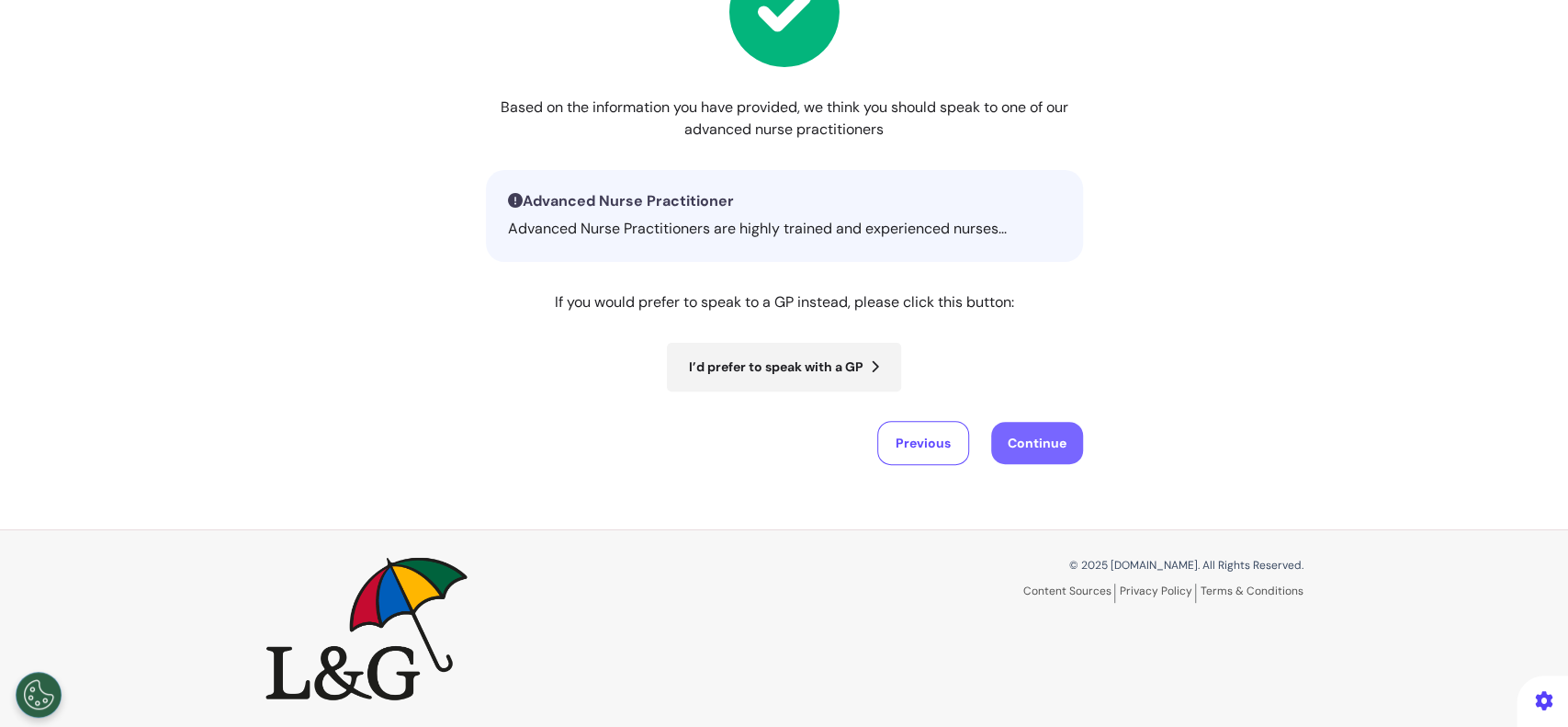
click at [1044, 447] on button "Continue" at bounding box center [1037, 443] width 92 height 42
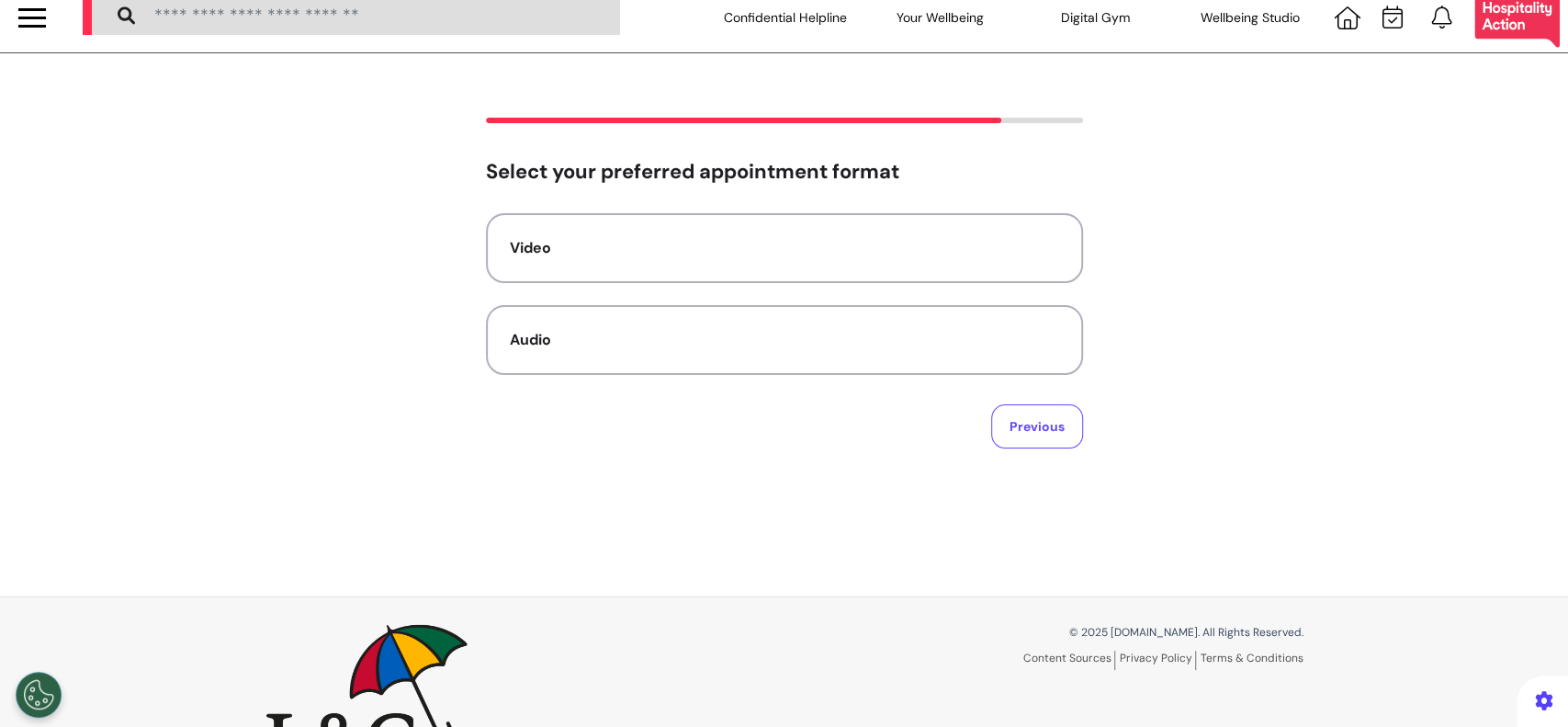
scroll to position [0, 0]
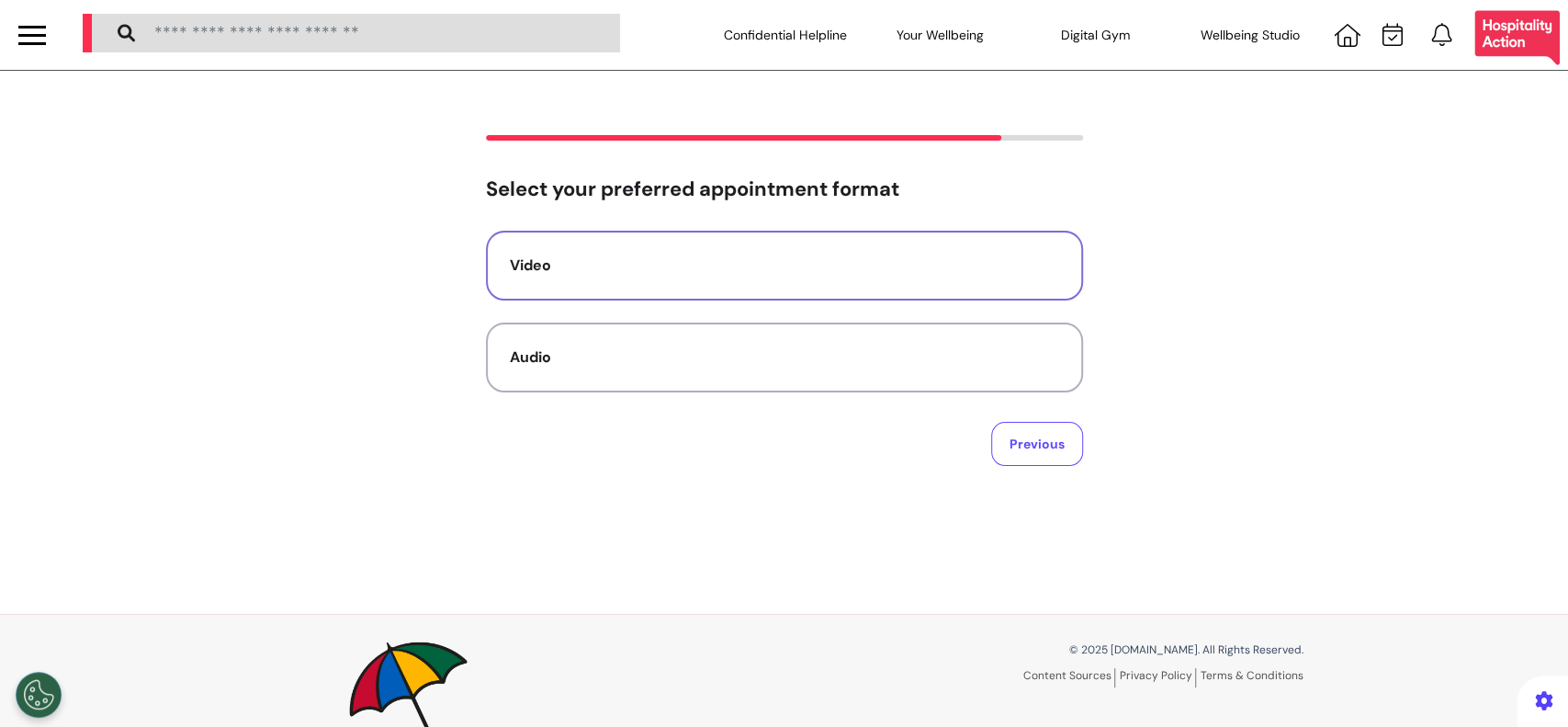
click at [958, 270] on div "Video" at bounding box center [784, 265] width 549 height 22
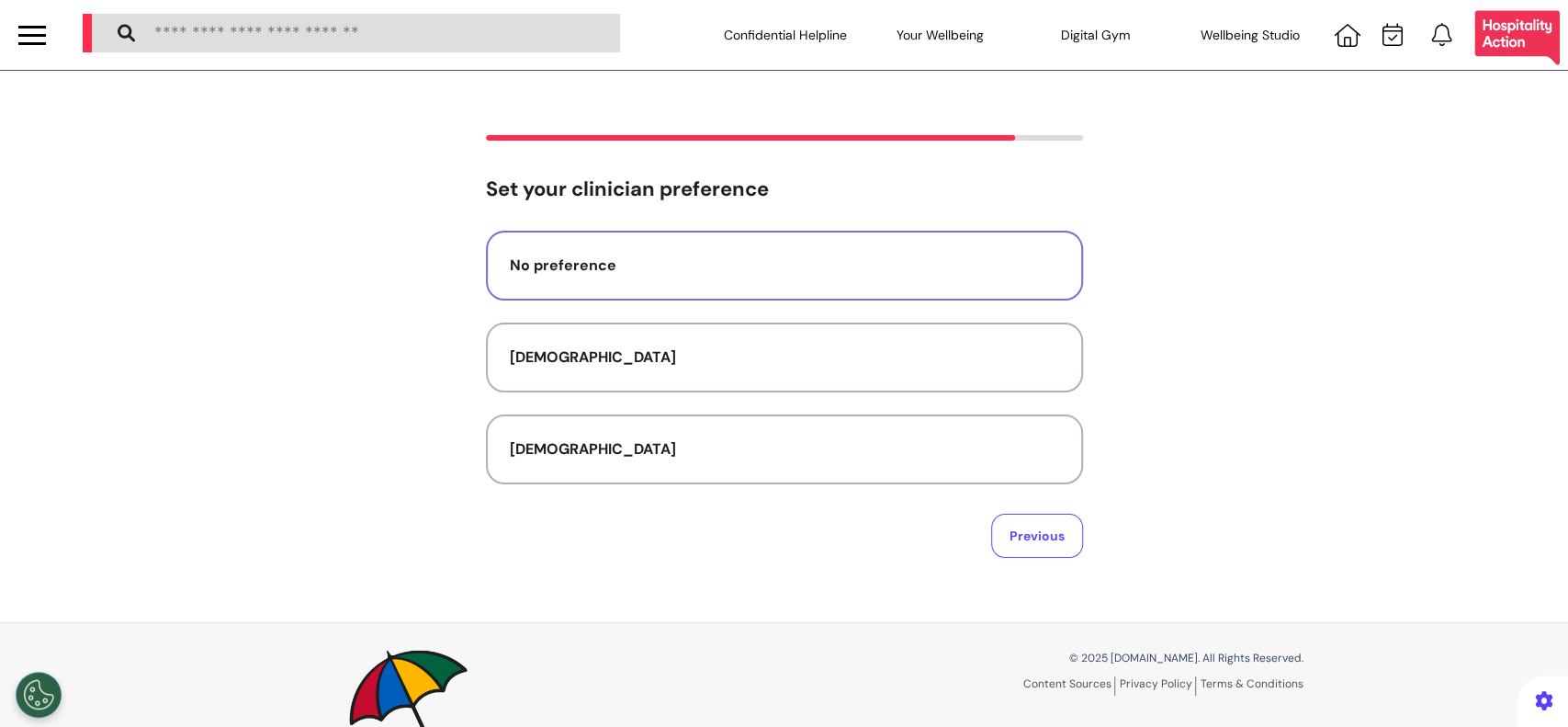
click at [960, 281] on button "No preference" at bounding box center [785, 265] width 597 height 70
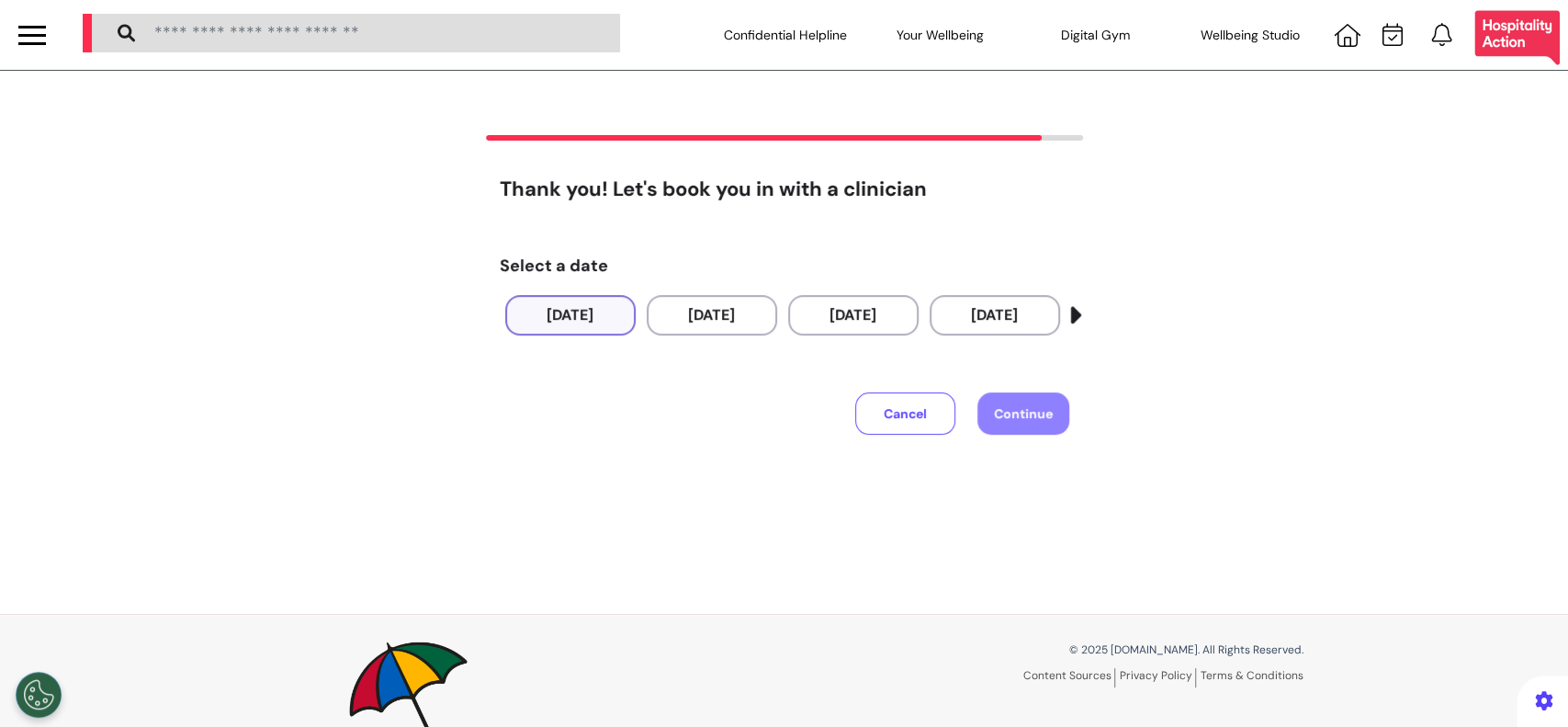
click at [580, 320] on button "[DATE]" at bounding box center [571, 315] width 131 height 41
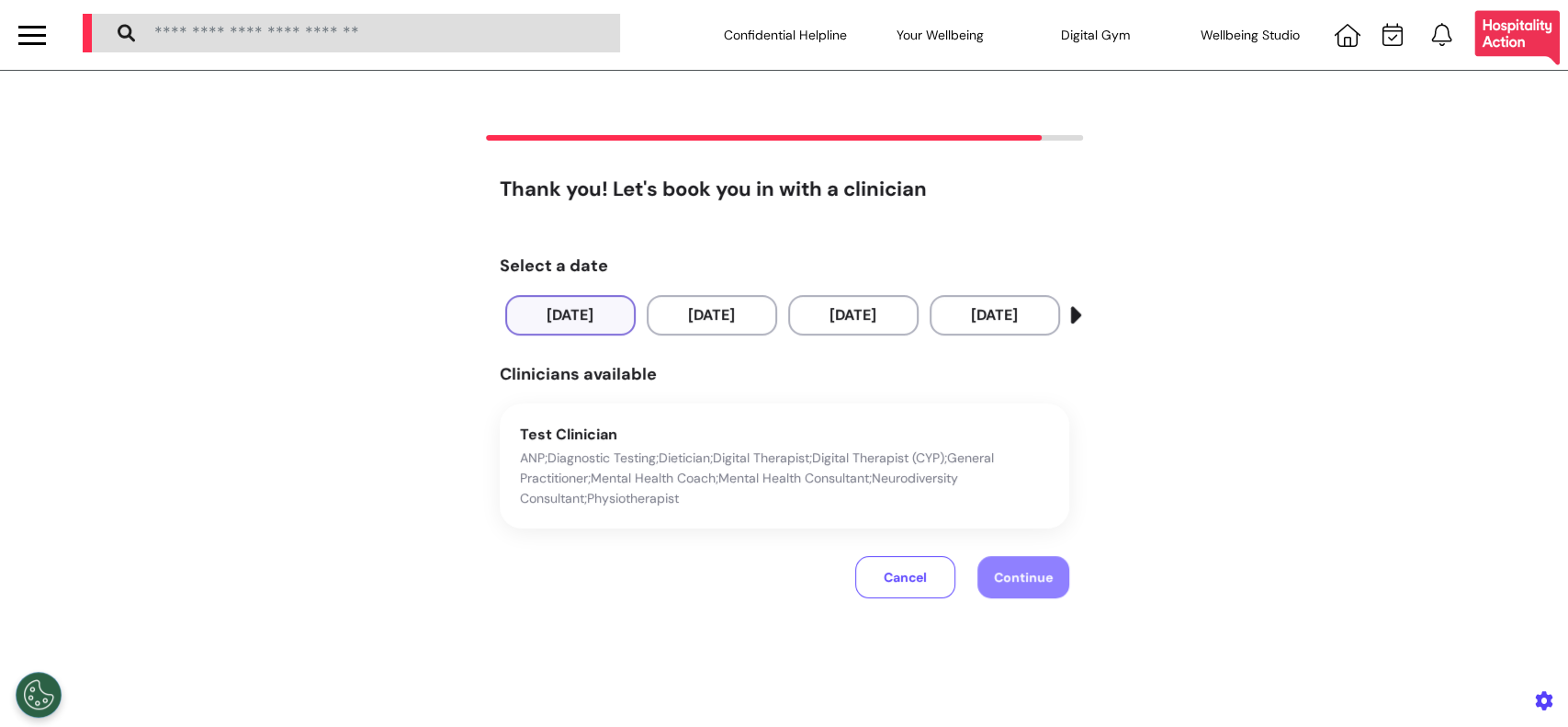
scroll to position [123, 0]
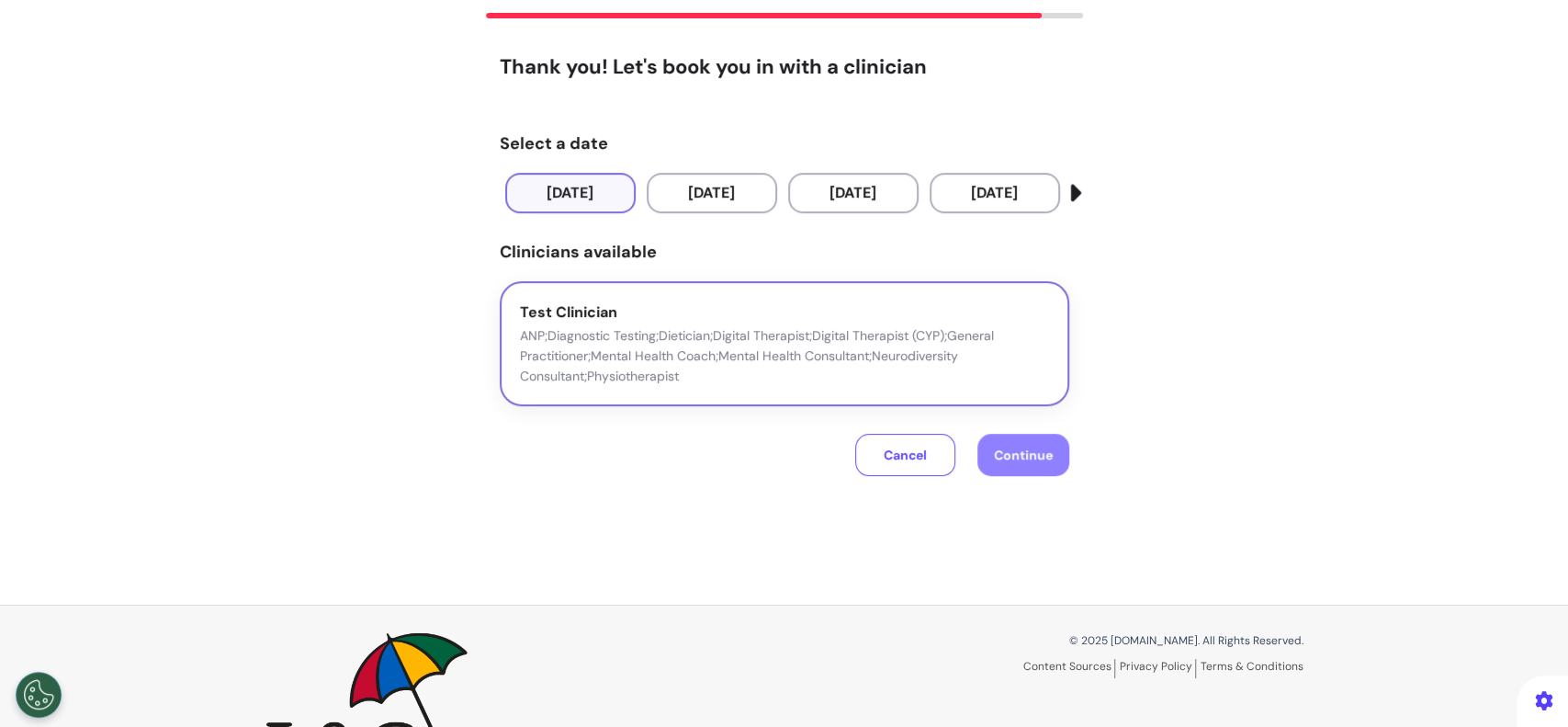
click at [899, 342] on p "ANP;Diagnostic Testing;Dietician;Digital Therapist;Digital Therapist (CYP);Gene…" at bounding box center [784, 356] width 529 height 61
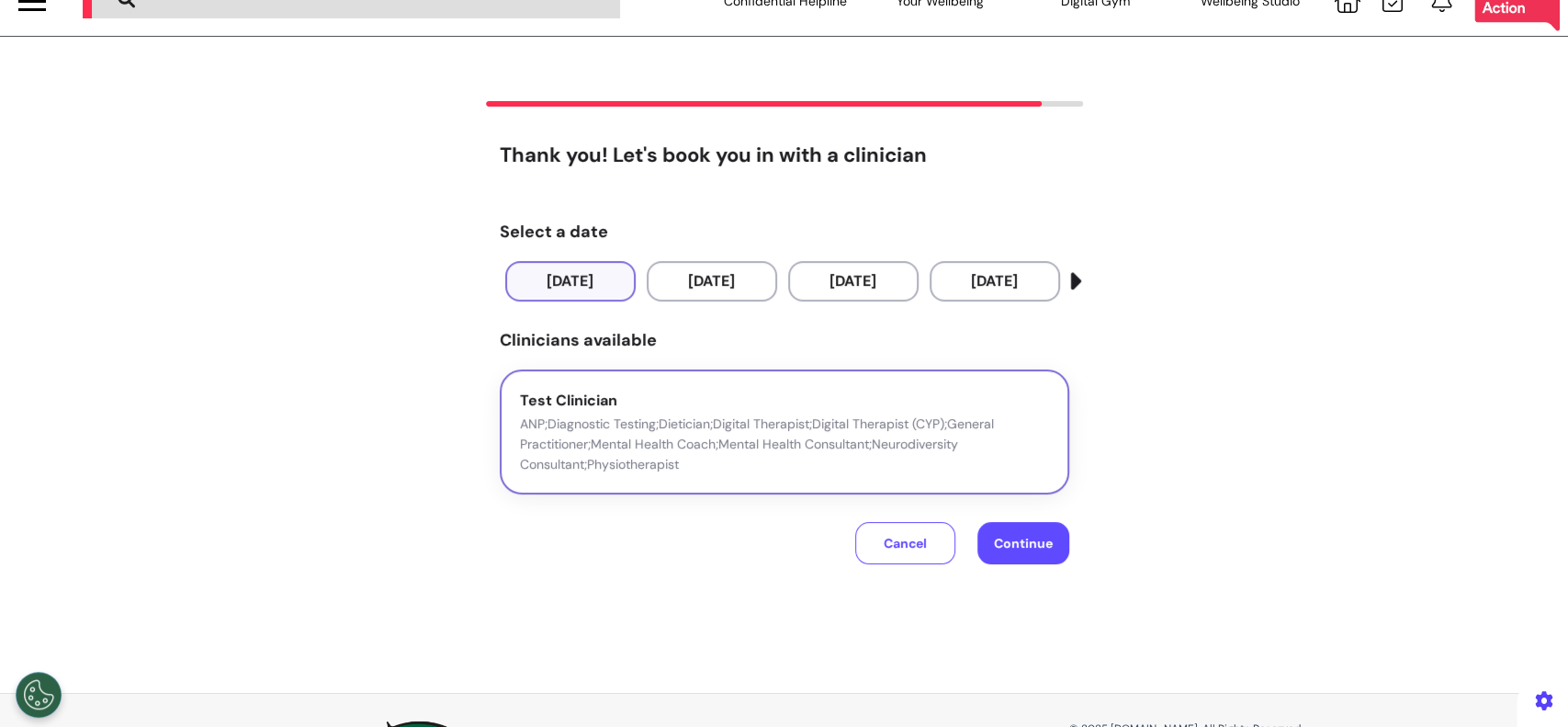
scroll to position [0, 0]
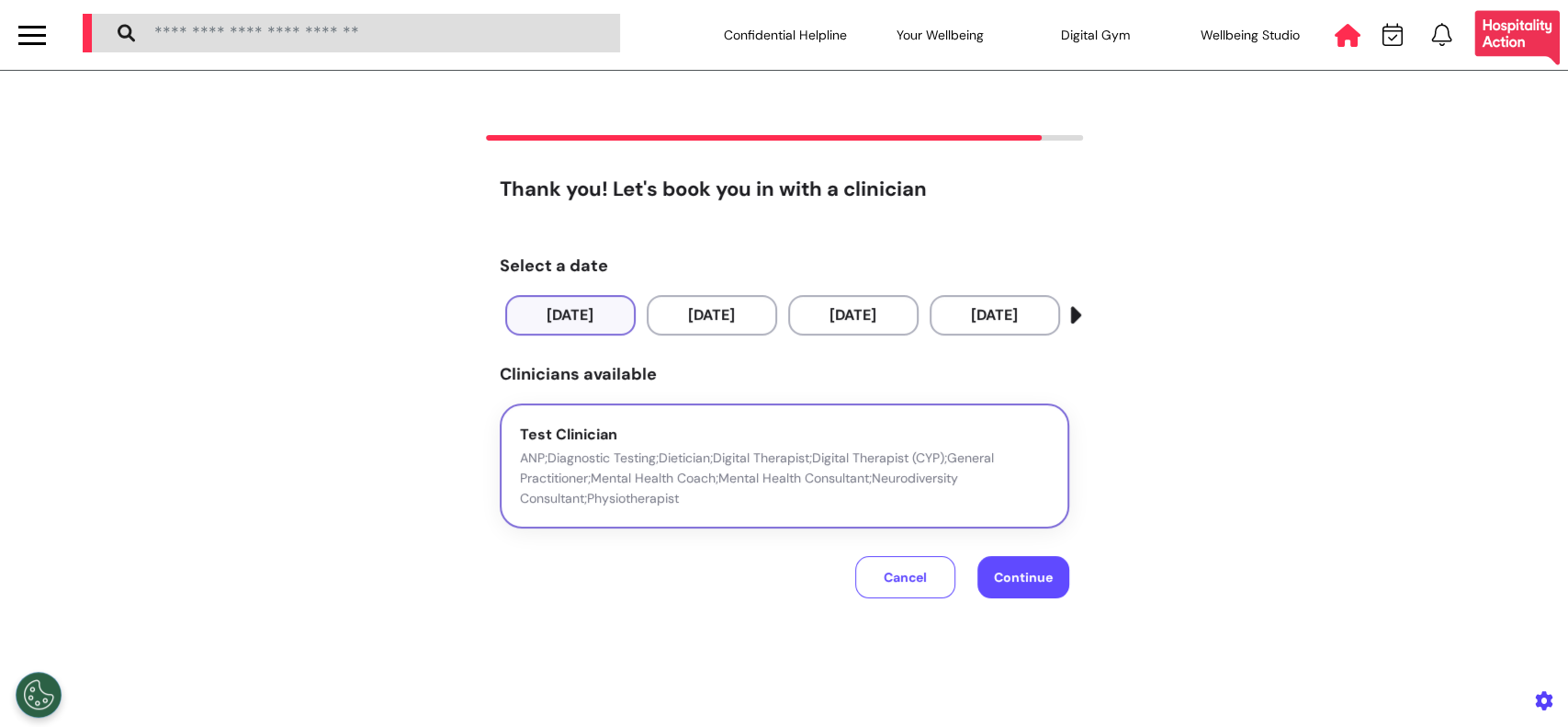
click at [1338, 42] on icon at bounding box center [1348, 35] width 26 height 23
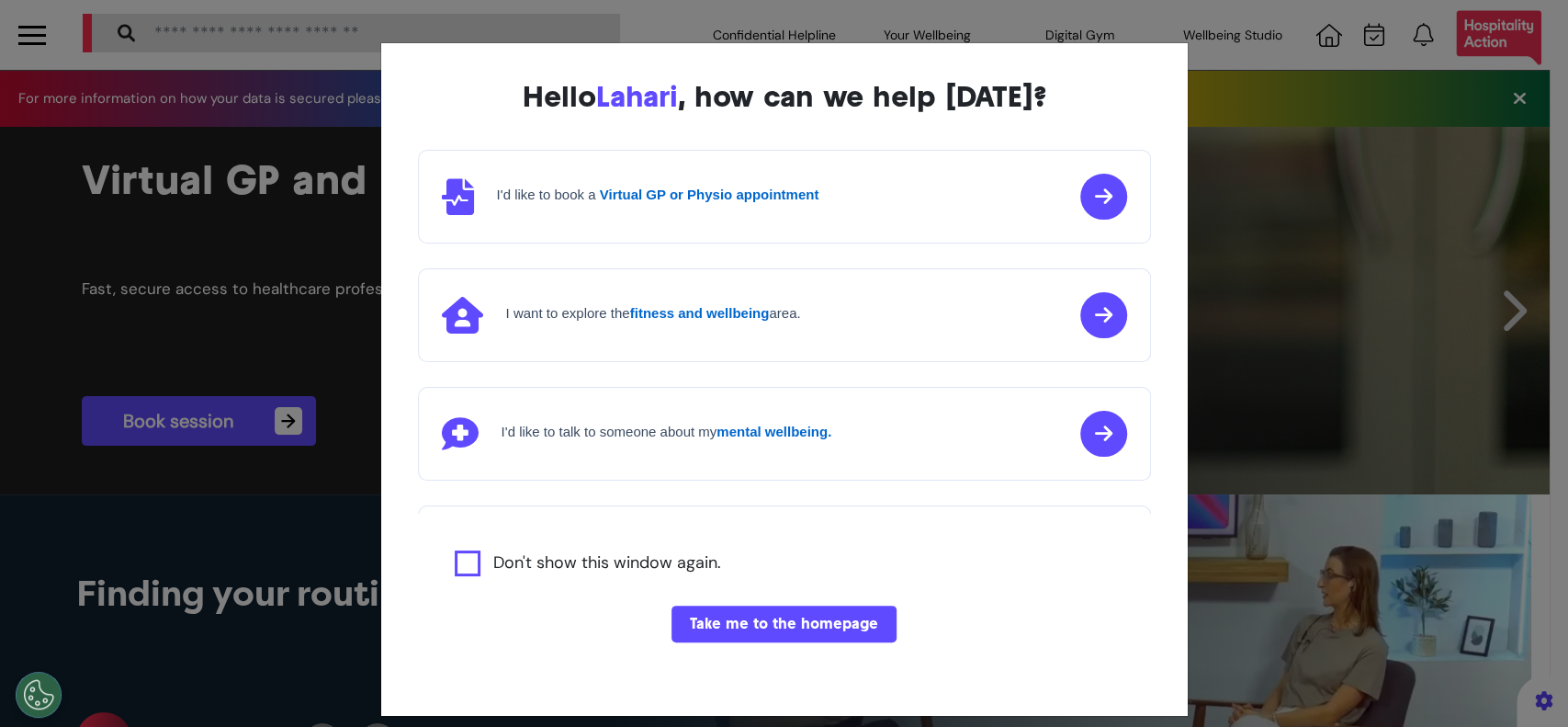
scroll to position [0, 783]
drag, startPoint x: 845, startPoint y: 616, endPoint x: 832, endPoint y: 604, distance: 17.7
click at [844, 616] on button "Take me to the homepage" at bounding box center [784, 624] width 225 height 37
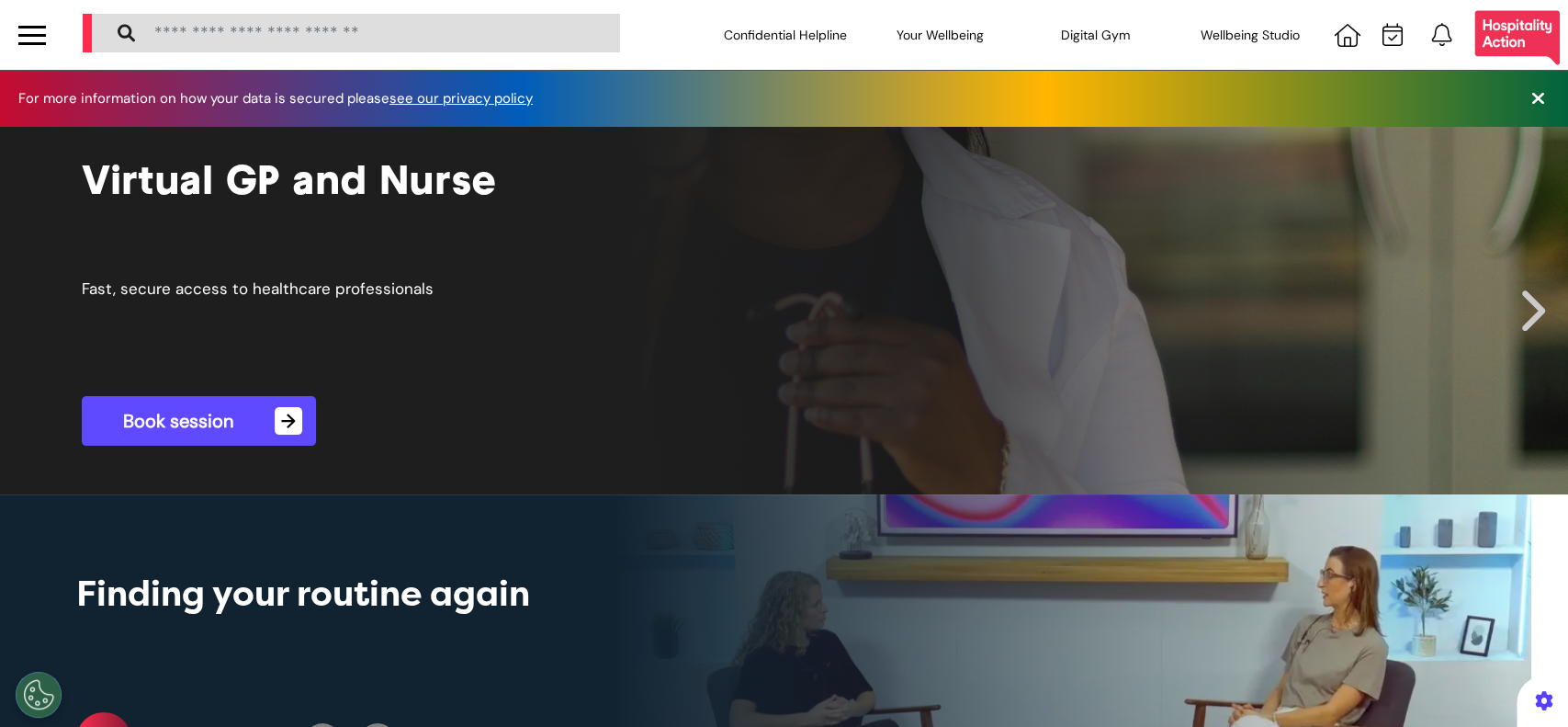
click at [296, 416] on span "→" at bounding box center [288, 421] width 28 height 28
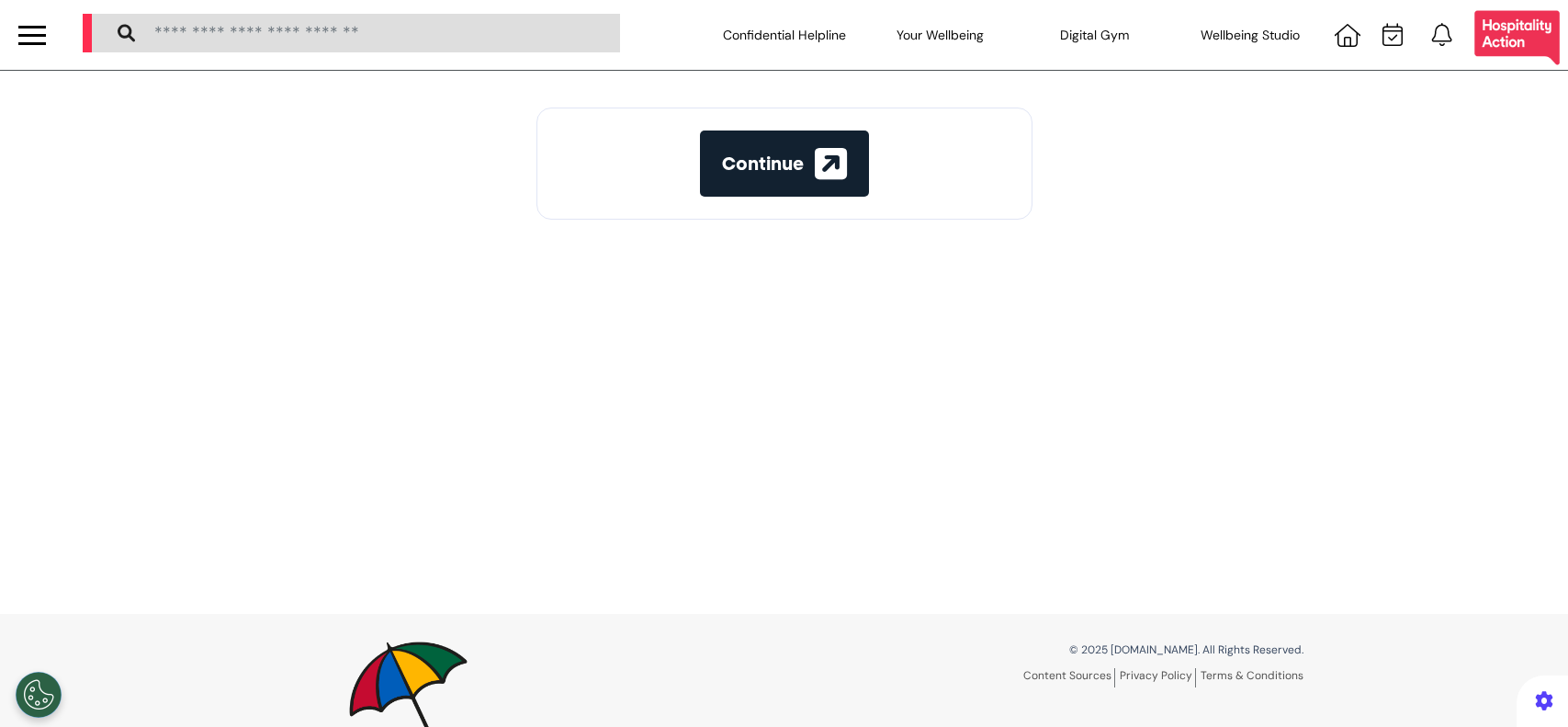
select select "**"
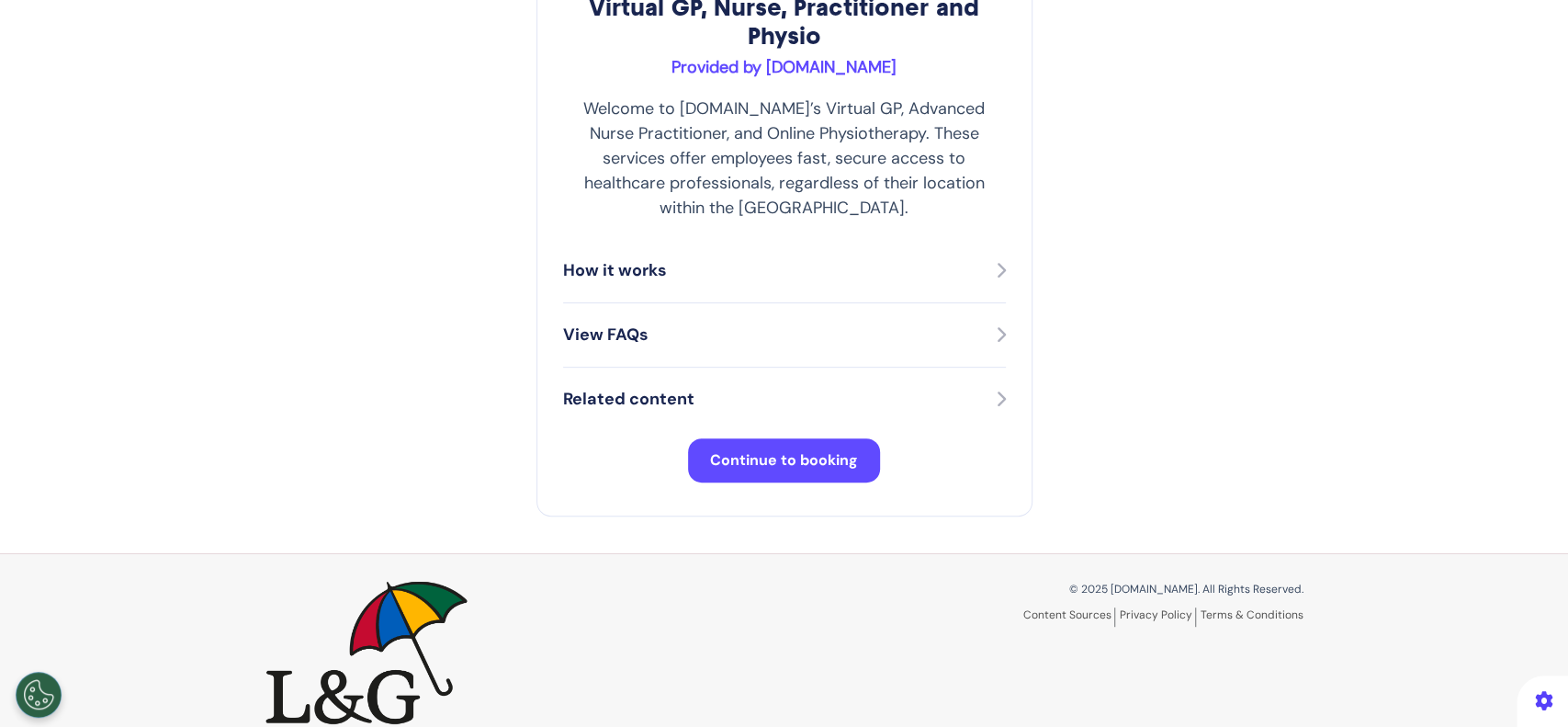
click at [726, 455] on button "Continue to booking" at bounding box center [784, 461] width 192 height 44
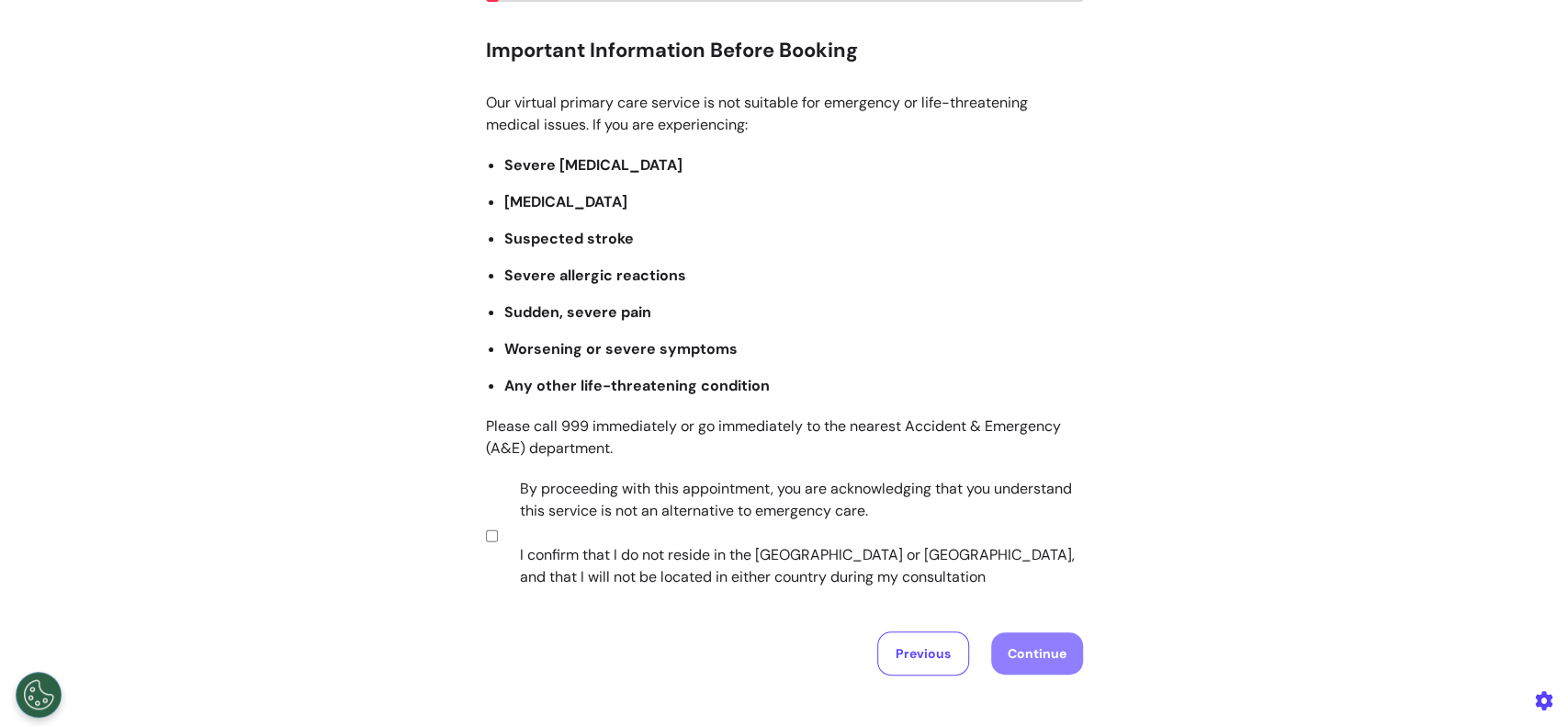
scroll to position [350, 0]
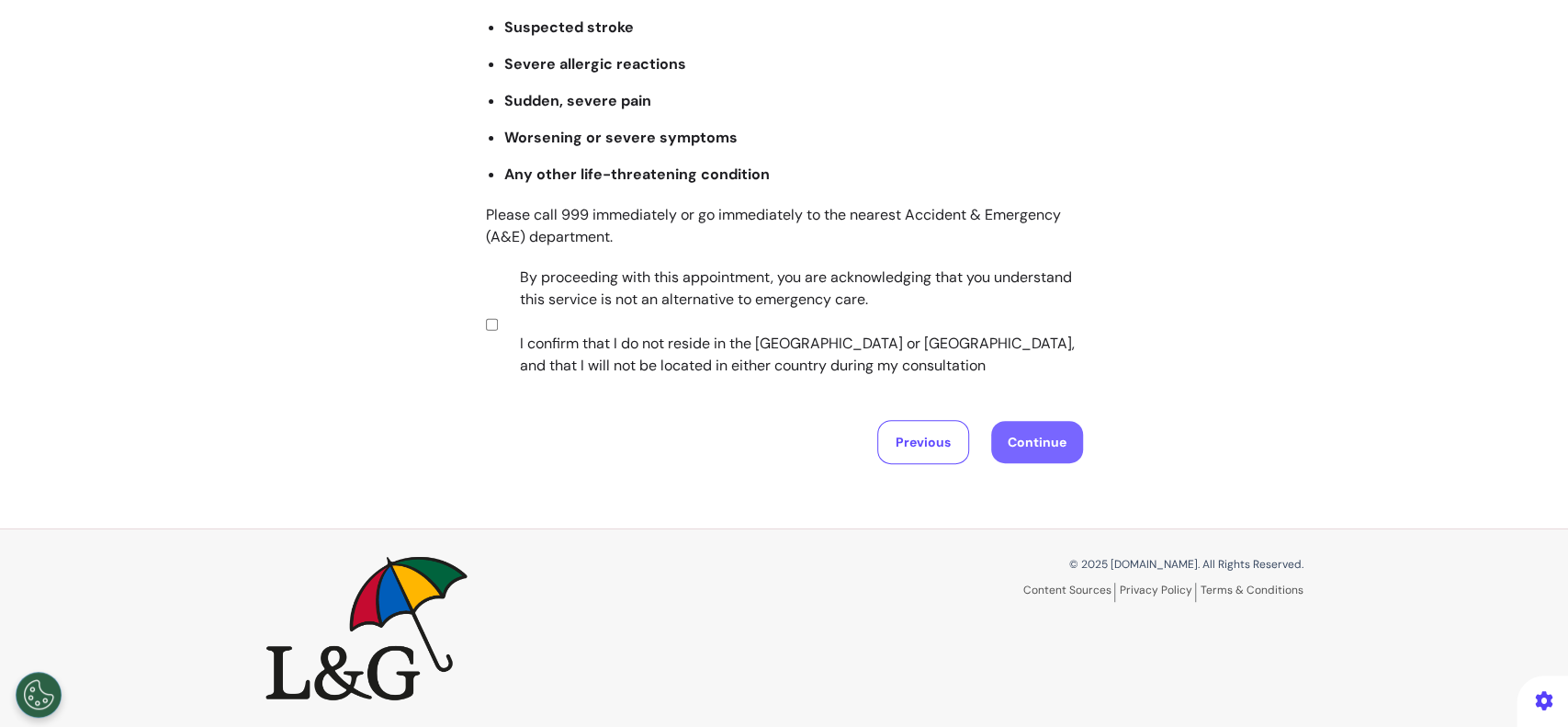
click at [1042, 429] on button "Continue" at bounding box center [1037, 442] width 92 height 42
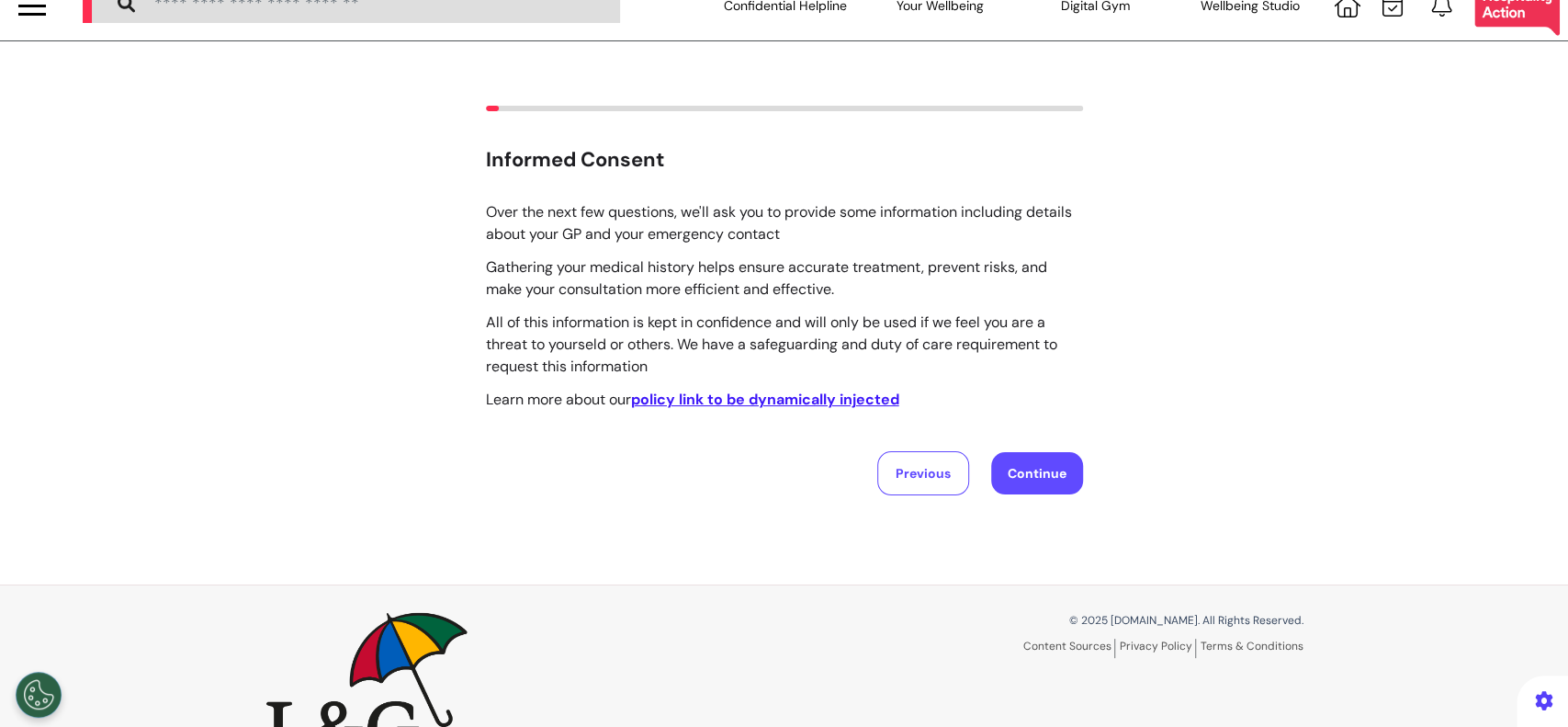
scroll to position [0, 0]
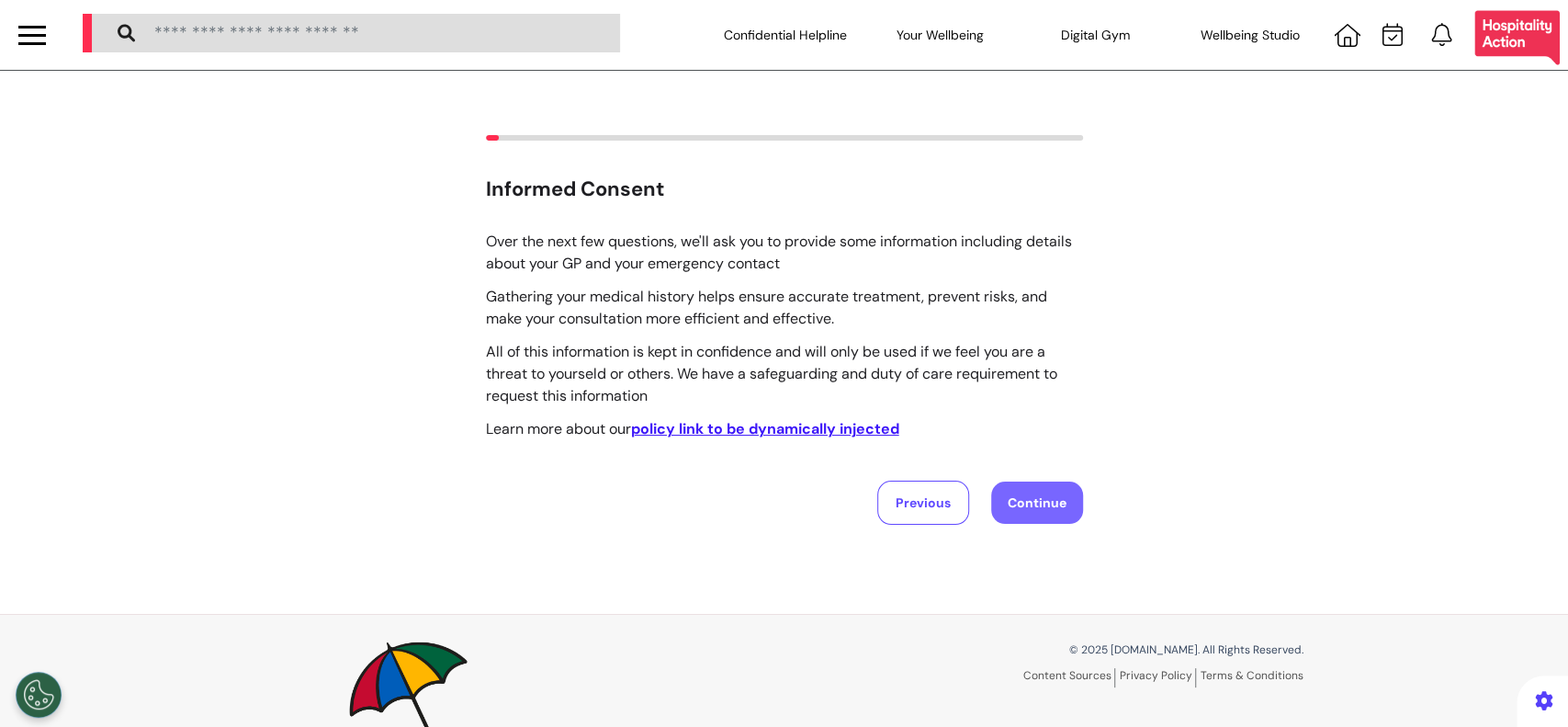
click at [1028, 502] on button "Continue" at bounding box center [1037, 503] width 92 height 42
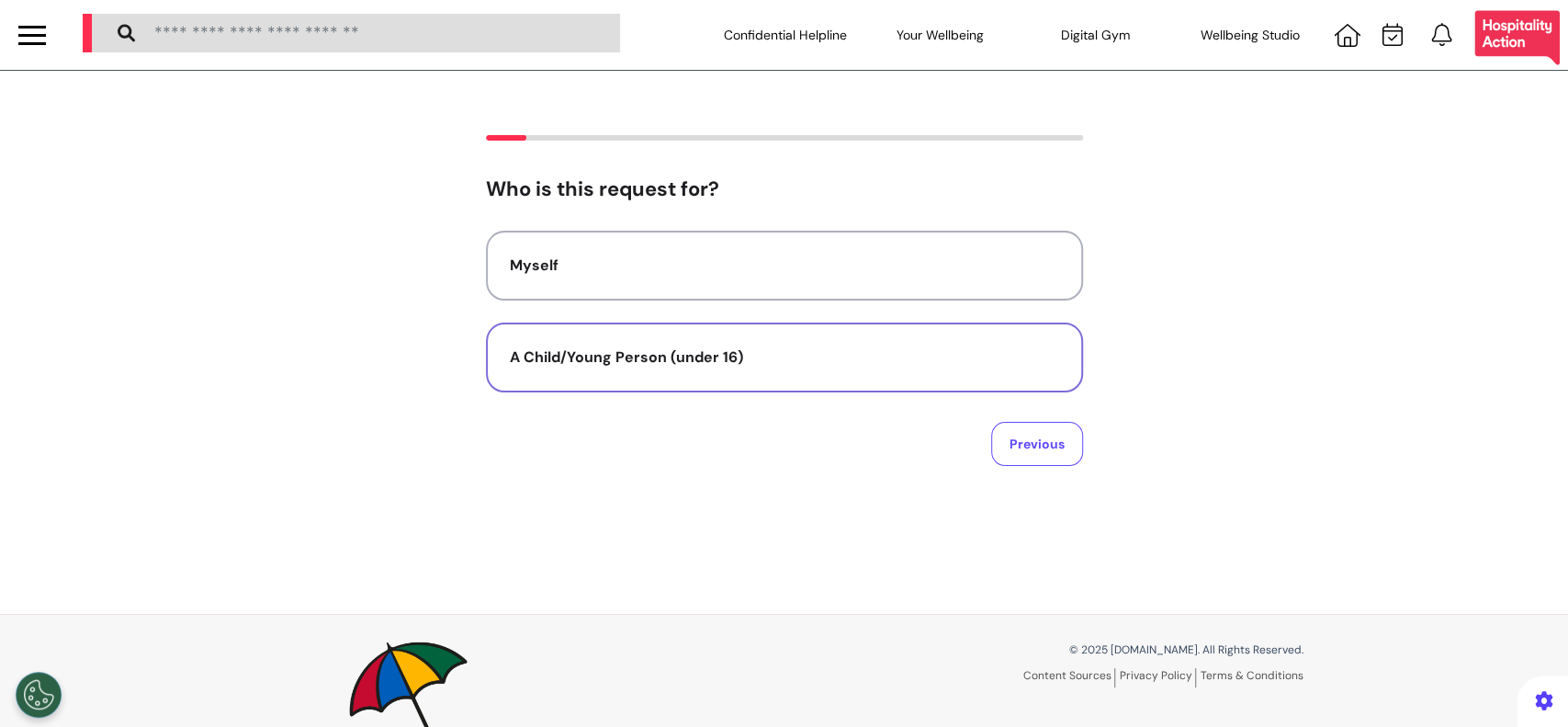
click at [749, 338] on button "A Child/Young Person (under 16)" at bounding box center [785, 358] width 597 height 70
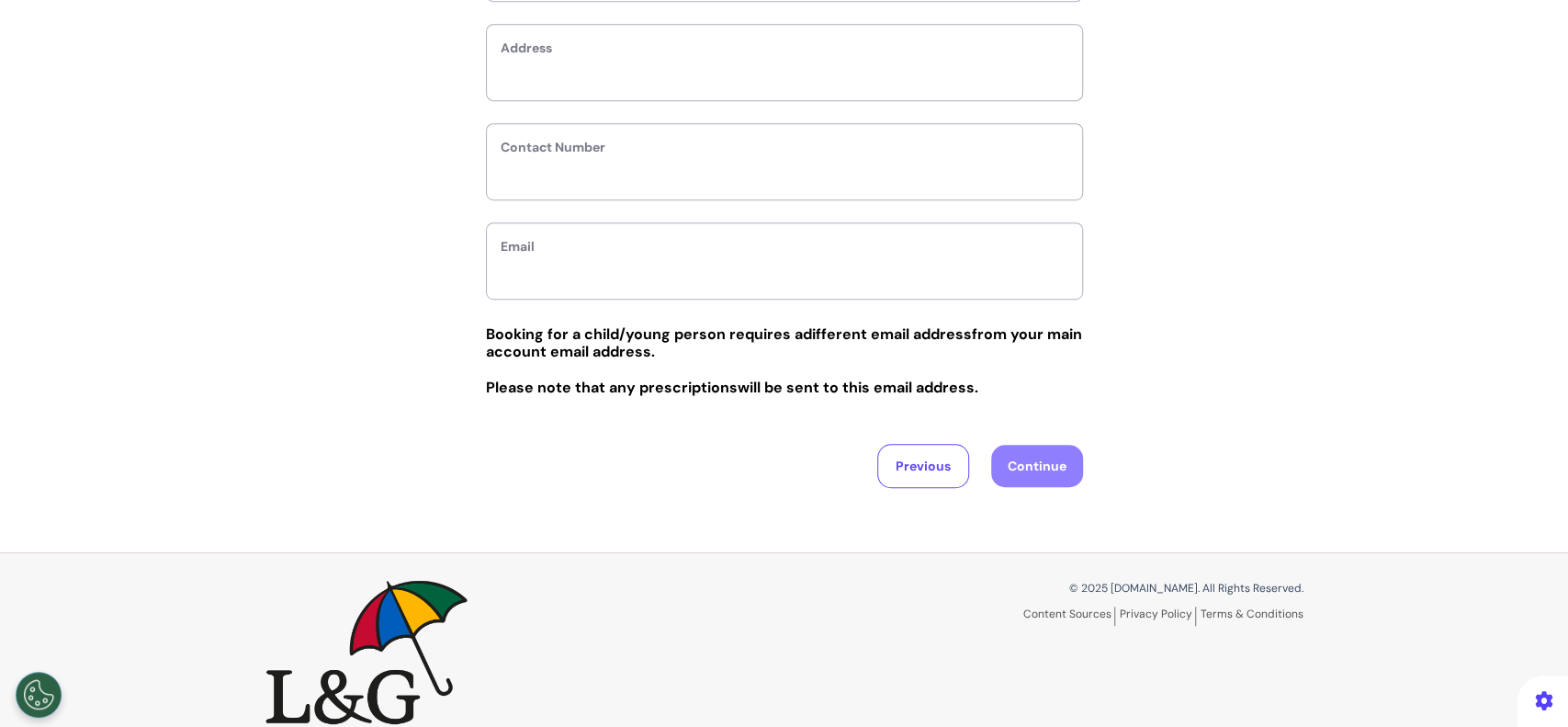
scroll to position [735, 0]
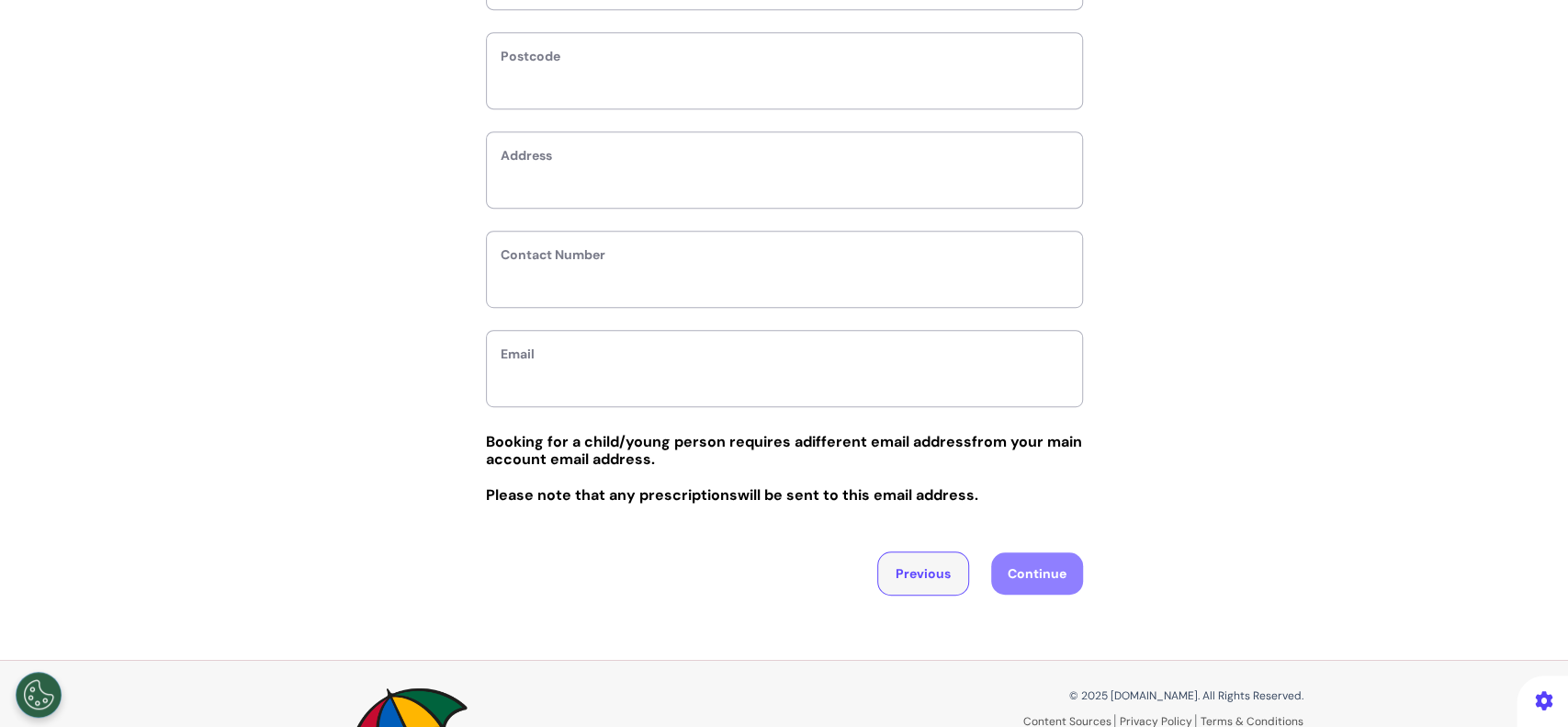
click at [915, 569] on button "Previous" at bounding box center [923, 573] width 92 height 44
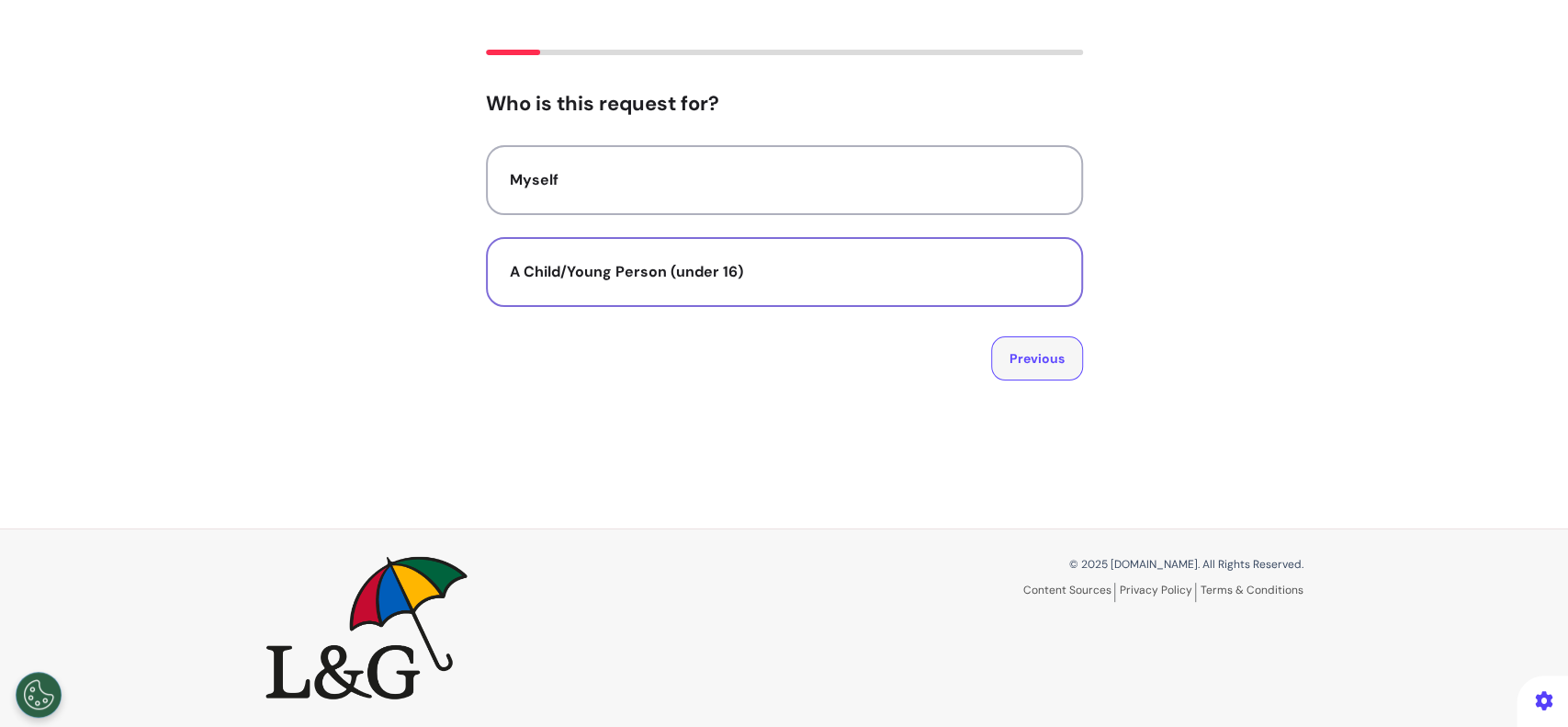
click at [1030, 349] on button "Previous" at bounding box center [1037, 358] width 92 height 44
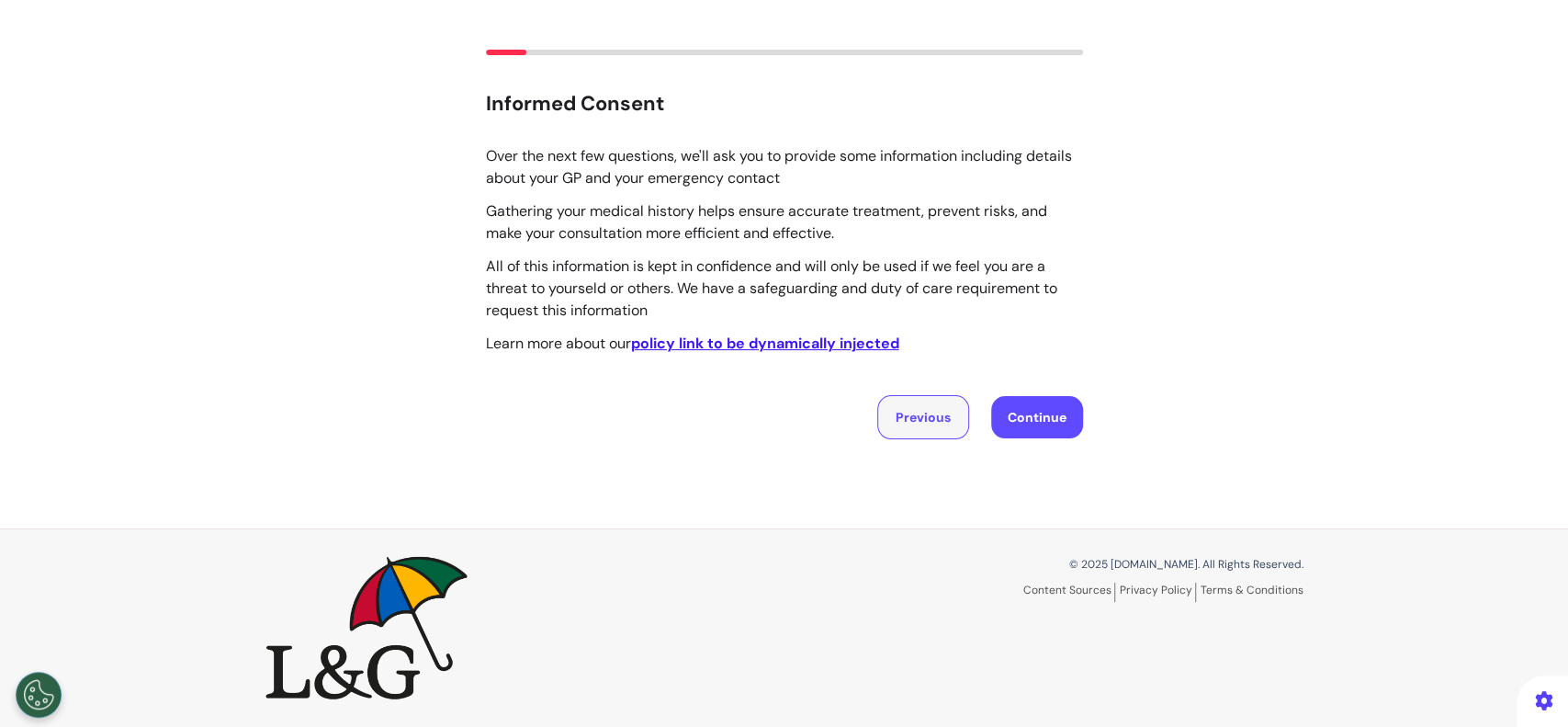
click at [913, 436] on button "Previous" at bounding box center [923, 417] width 92 height 44
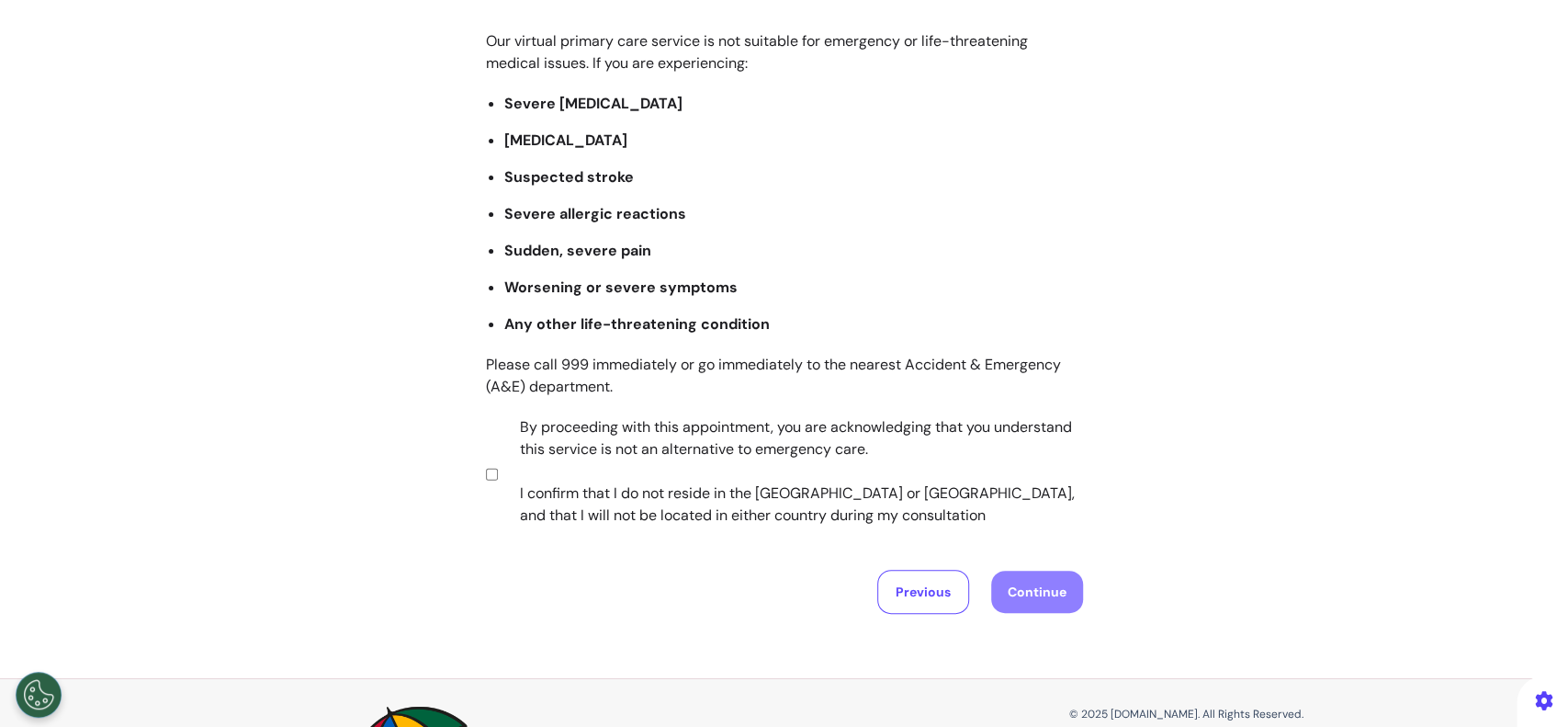
scroll to position [350, 0]
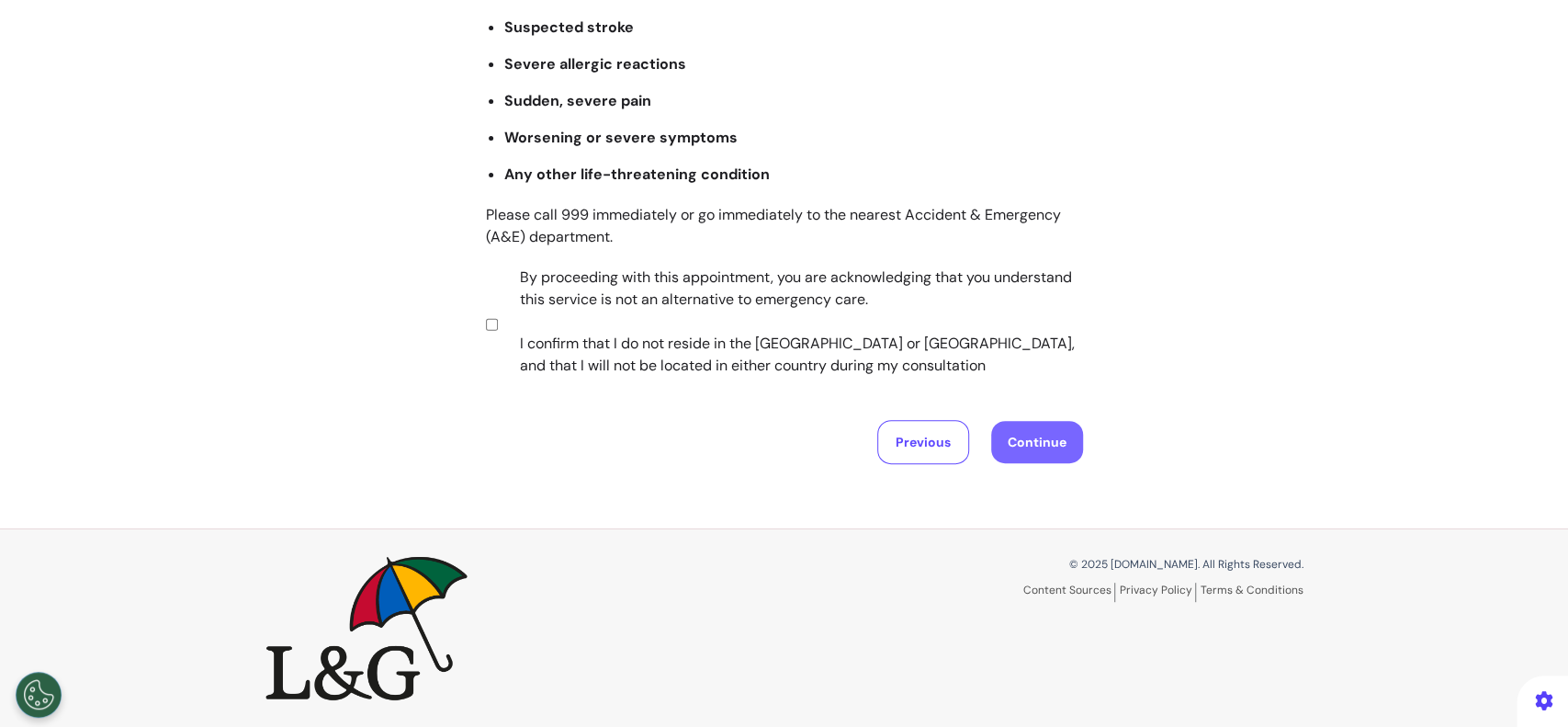
click at [1018, 449] on button "Continue" at bounding box center [1037, 442] width 92 height 42
